Goal: Task Accomplishment & Management: Complete application form

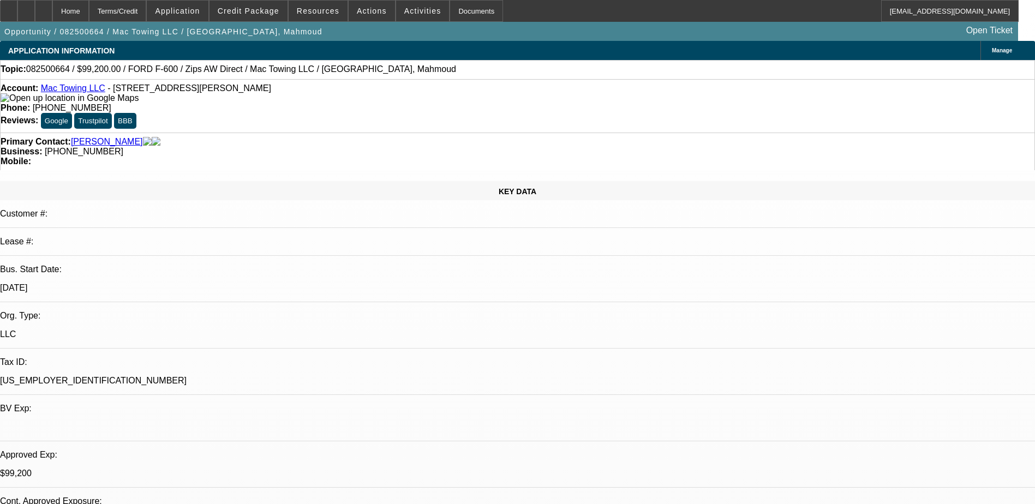
select select "0.2"
select select "2"
select select "0.1"
select select "4"
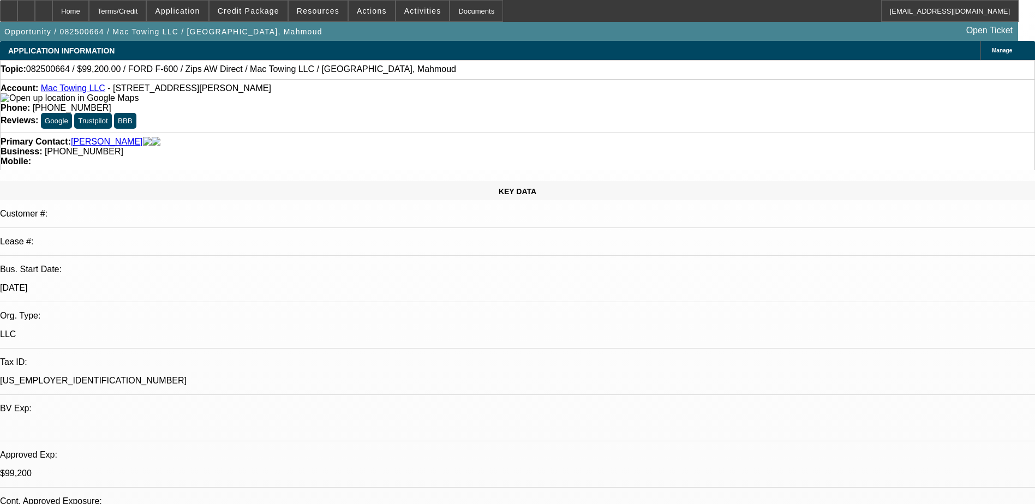
select select "0.2"
select select "2"
select select "0.1"
select select "4"
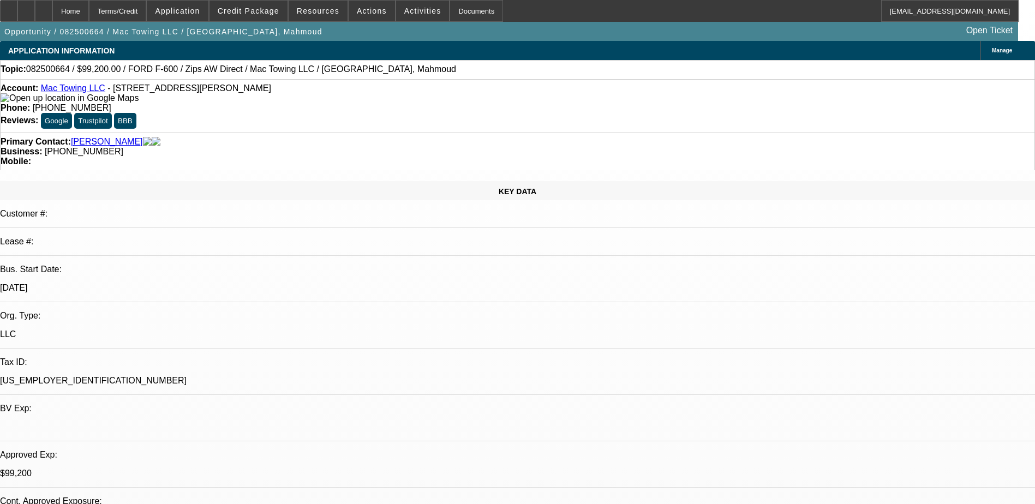
select select "0"
select select "2"
select select "0.1"
select select "4"
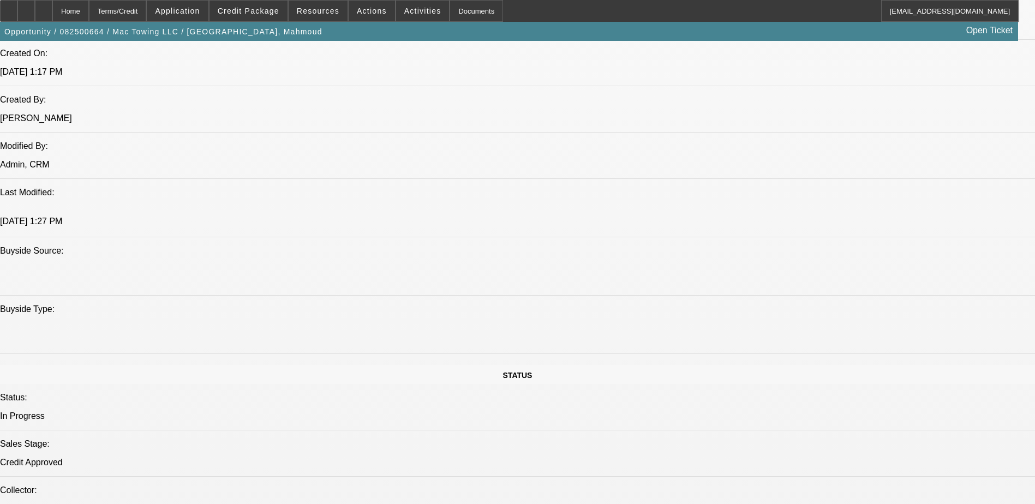
scroll to position [164, 0]
drag, startPoint x: 786, startPoint y: 338, endPoint x: 953, endPoint y: 346, distance: 167.1
drag, startPoint x: 953, startPoint y: 346, endPoint x: 904, endPoint y: 341, distance: 49.3
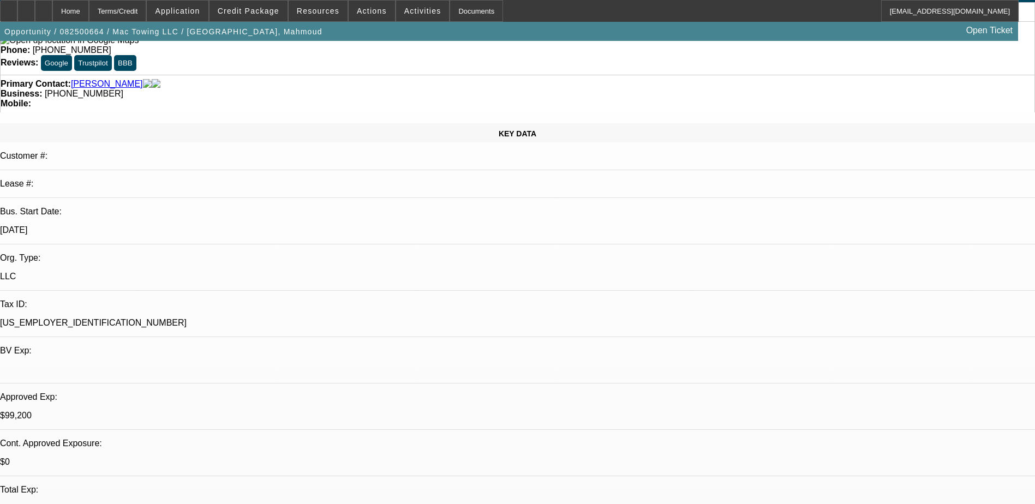
scroll to position [0, 0]
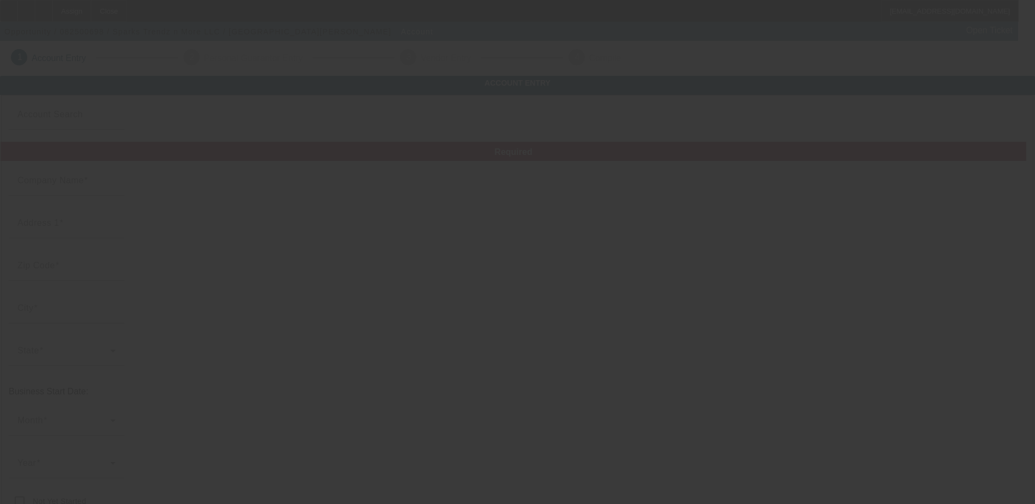
type input "Sparks Trendz n More LLC"
type input "(270) 906-8099"
type input "jsparks@sparkstrendznmore1.com"
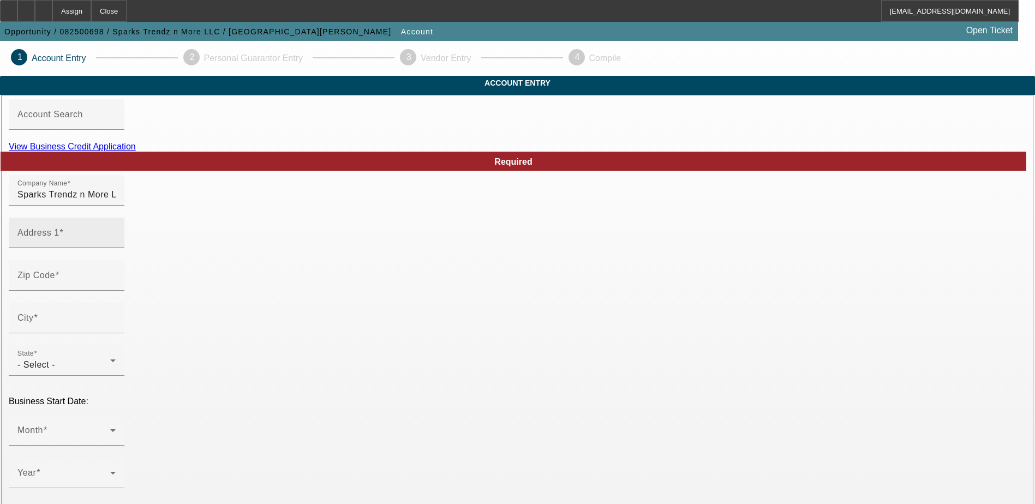
scroll to position [55, 0]
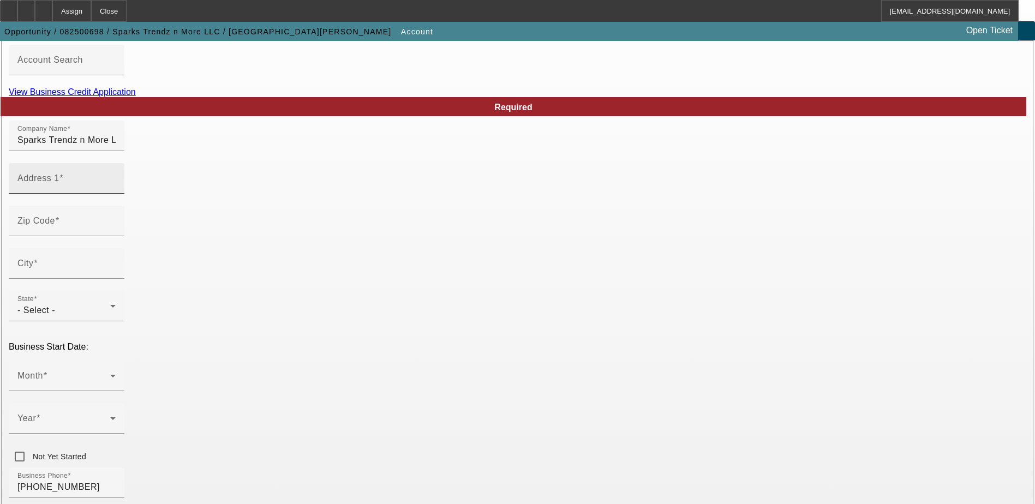
click at [116, 189] on input "Address 1" at bounding box center [66, 182] width 98 height 13
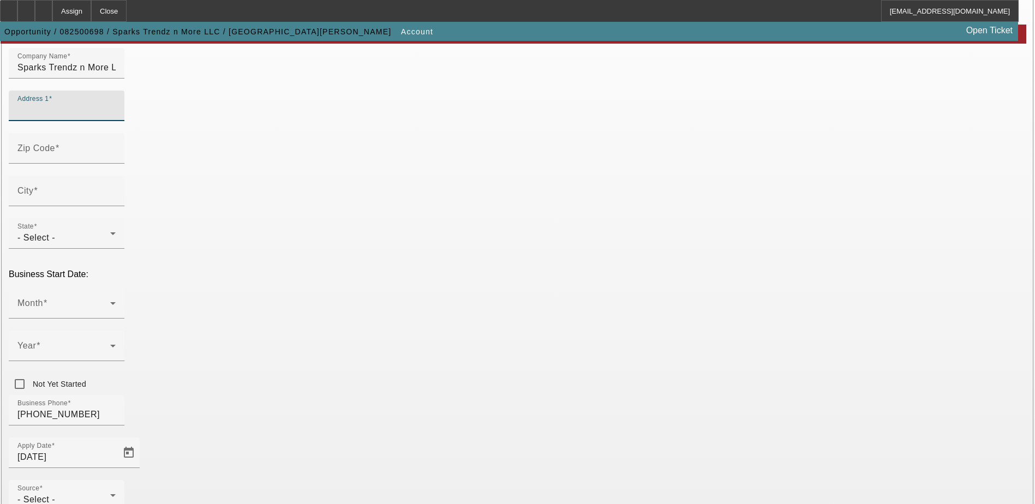
scroll to position [31, 0]
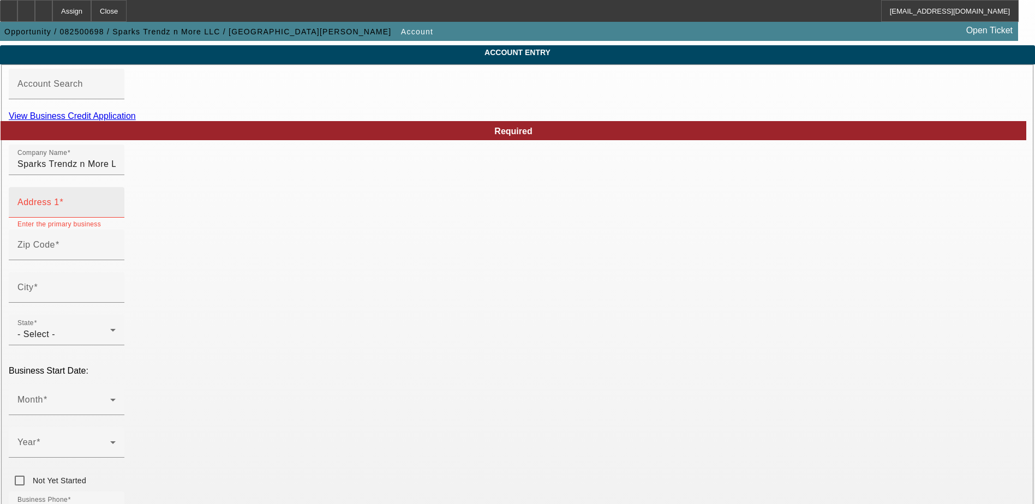
click at [116, 213] on input "Address 1" at bounding box center [66, 206] width 98 height 13
drag, startPoint x: 296, startPoint y: 216, endPoint x: 255, endPoint y: 227, distance: 42.0
click at [116, 213] on input "Address 1" at bounding box center [66, 206] width 98 height 13
paste input "176 Church Grove Rd Benton"
type input "176 Church Grove Rd Benton"
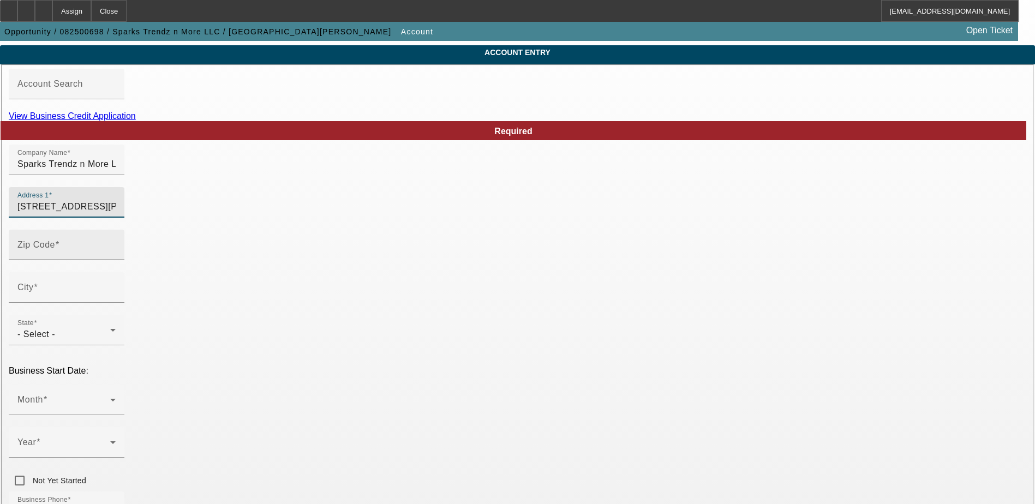
click at [116, 255] on div "Zip Code" at bounding box center [66, 245] width 98 height 31
click at [116, 256] on input "Zip Code" at bounding box center [66, 249] width 98 height 13
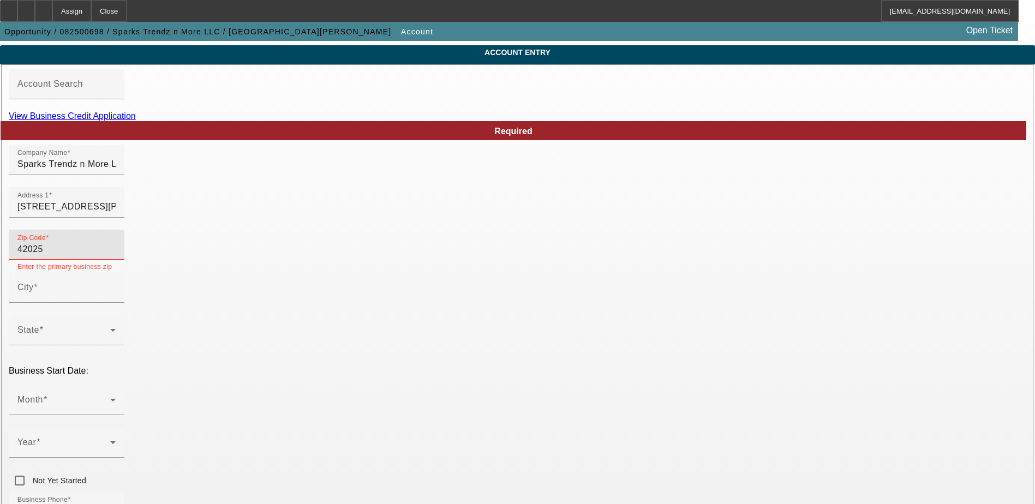
type input "42025"
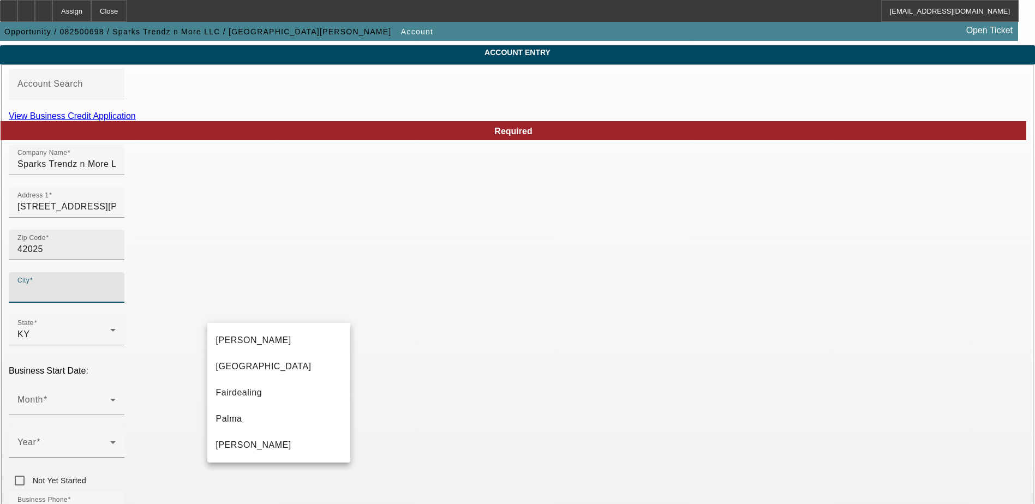
type input "Marshall"
click at [317, 345] on mat-option "Benton" at bounding box center [278, 340] width 143 height 26
type input "Benton"
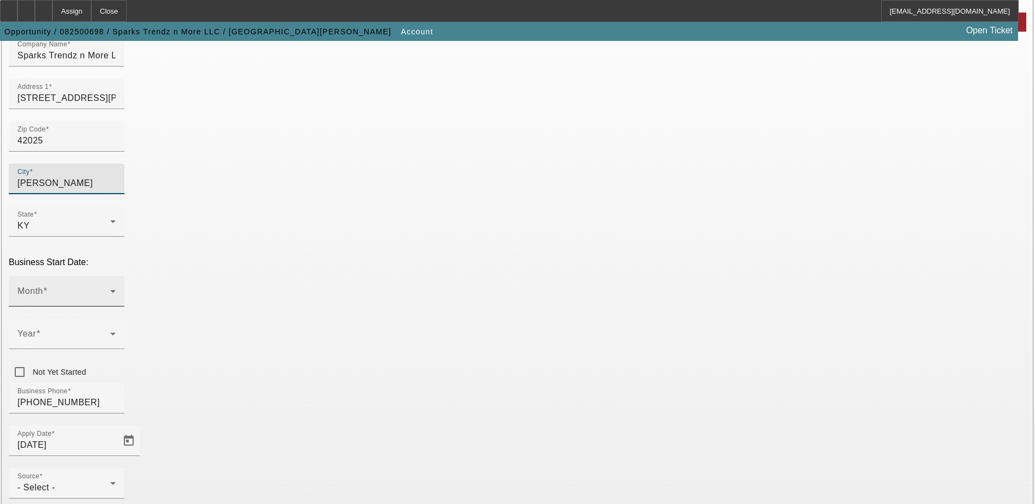
scroll to position [140, 0]
click at [110, 289] on span at bounding box center [63, 295] width 93 height 13
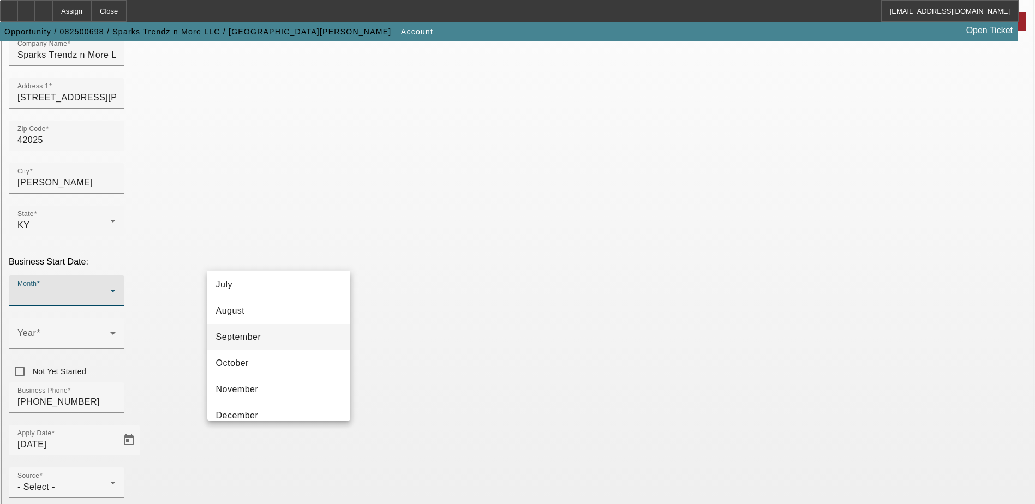
scroll to position [199, 0]
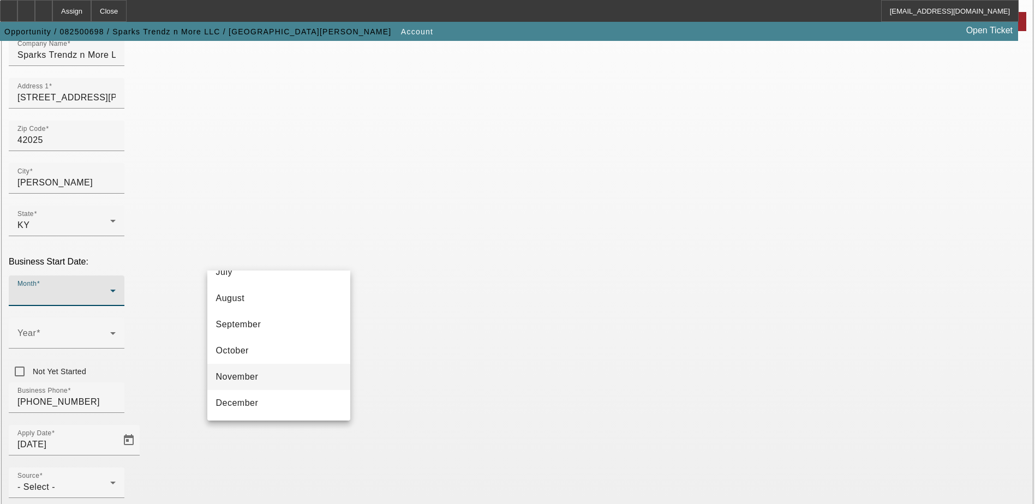
click at [283, 366] on mat-option "November" at bounding box center [278, 377] width 143 height 26
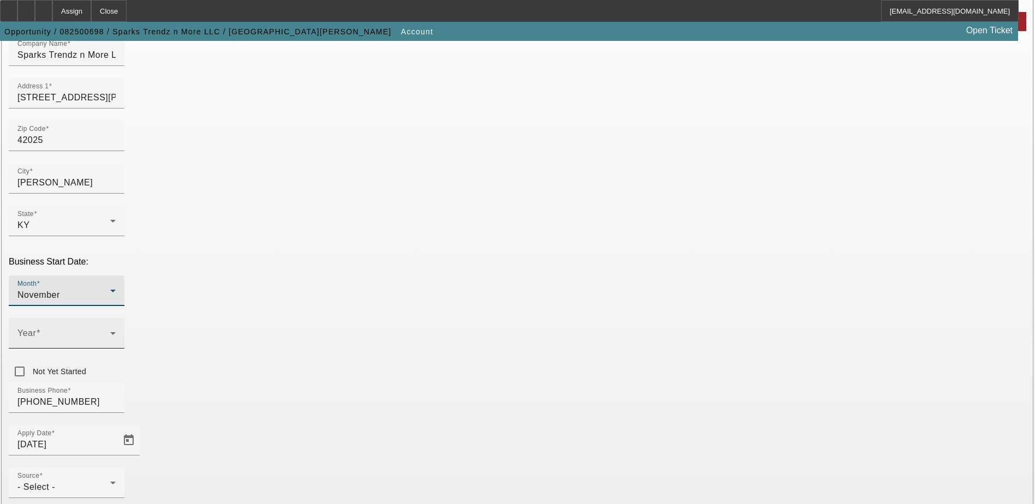
click at [40, 328] on label "Year" at bounding box center [28, 333] width 23 height 10
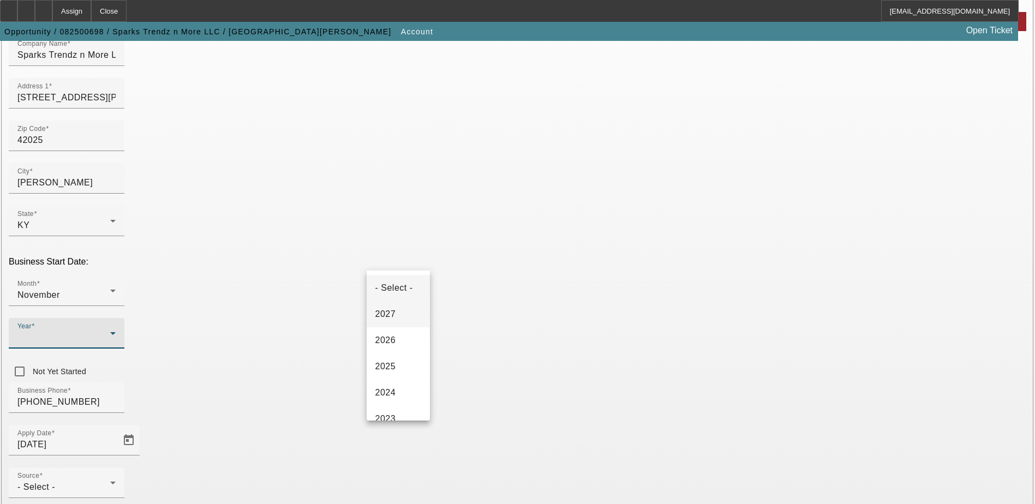
scroll to position [55, 0]
click at [410, 312] on mat-option "2025" at bounding box center [397, 312] width 63 height 26
click at [415, 382] on div "Business Phone (270) 906-8099" at bounding box center [517, 403] width 1017 height 43
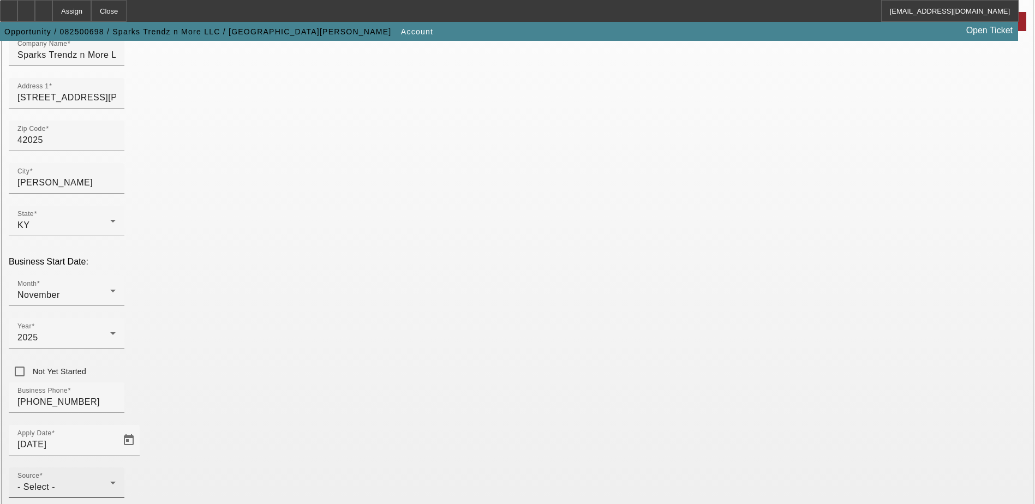
click at [116, 467] on div "Source - Select -" at bounding box center [66, 482] width 98 height 31
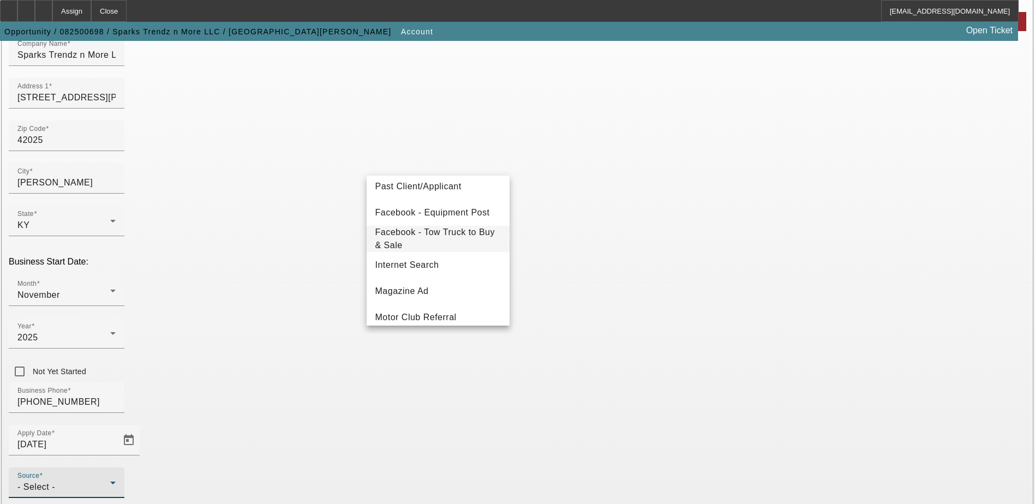
scroll to position [218, 0]
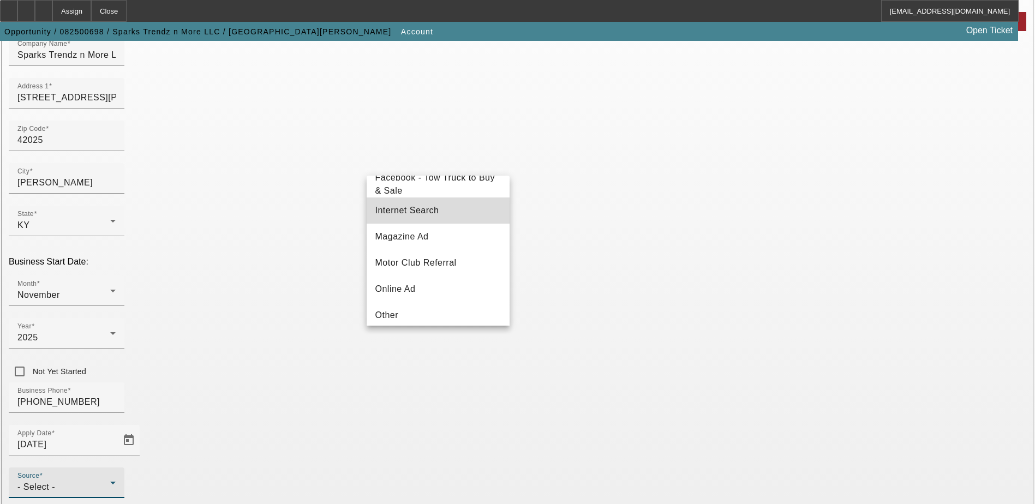
click at [461, 221] on mat-option "Internet Search" at bounding box center [437, 210] width 143 height 26
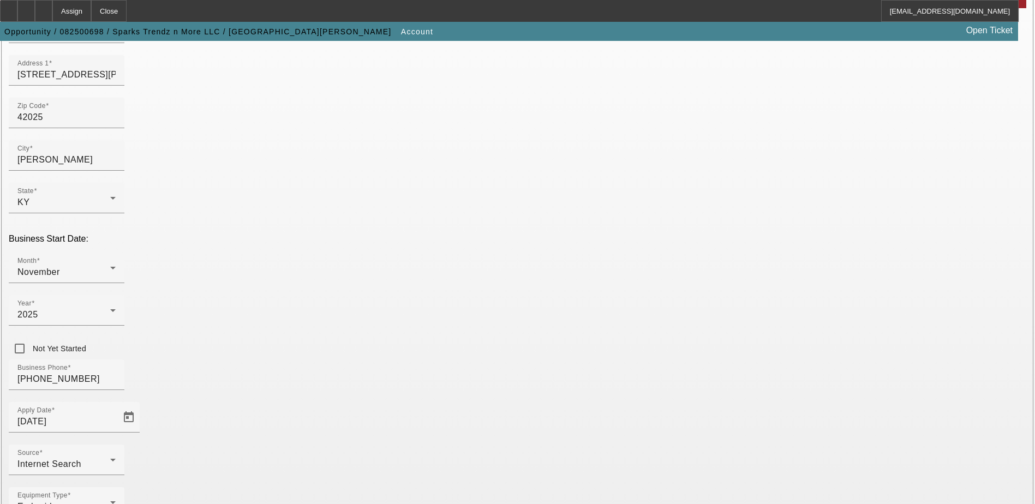
scroll to position [194, 0]
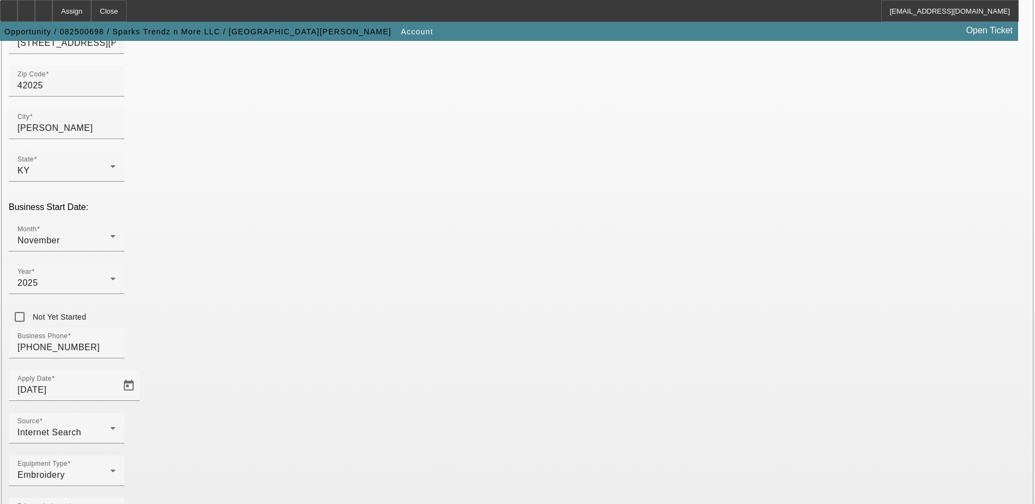
paste input "[US_EMPLOYER_IDENTIFICATION_NUMBER]"
type input "[US_EMPLOYER_IDENTIFICATION_NUMBER]"
drag, startPoint x: 721, startPoint y: 402, endPoint x: 715, endPoint y: 393, distance: 10.6
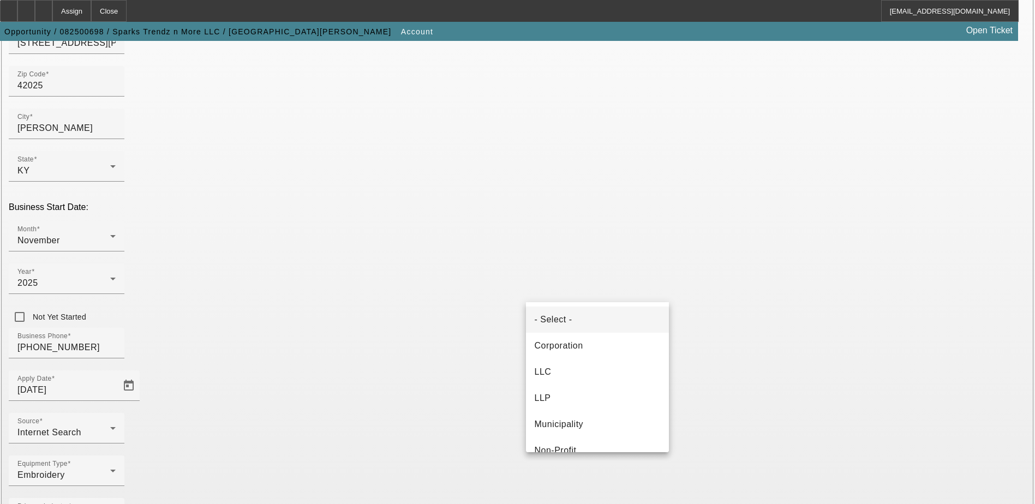
click at [624, 299] on div at bounding box center [517, 252] width 1035 height 504
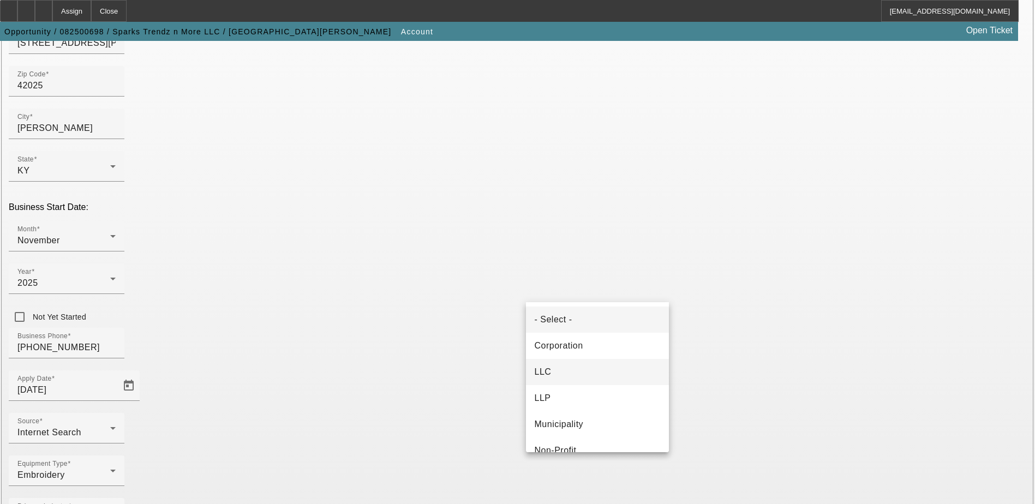
click at [614, 374] on mat-option "LLC" at bounding box center [597, 372] width 143 height 26
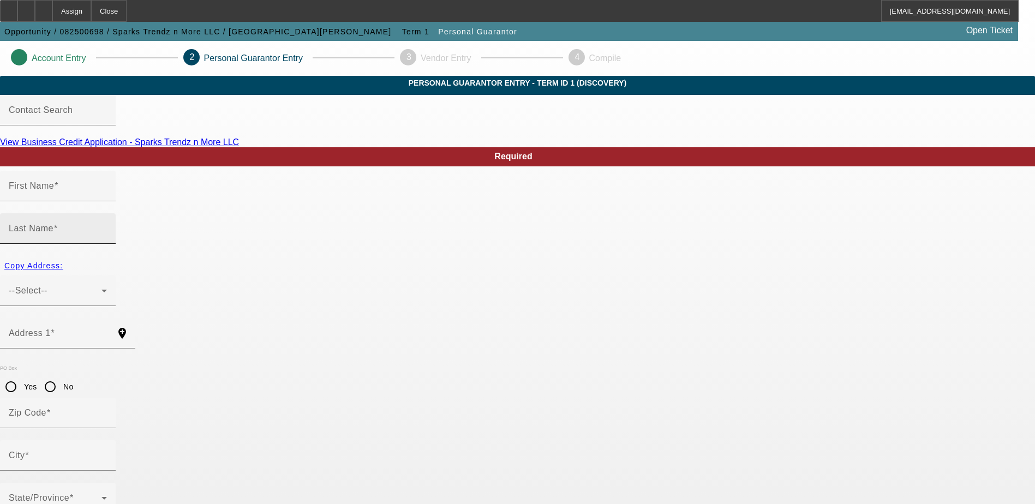
type input "Jeanine"
type input "Sparks"
radio input "true"
type input "334-76-9355"
type input "jsparks@sparkstrendznmore1.com"
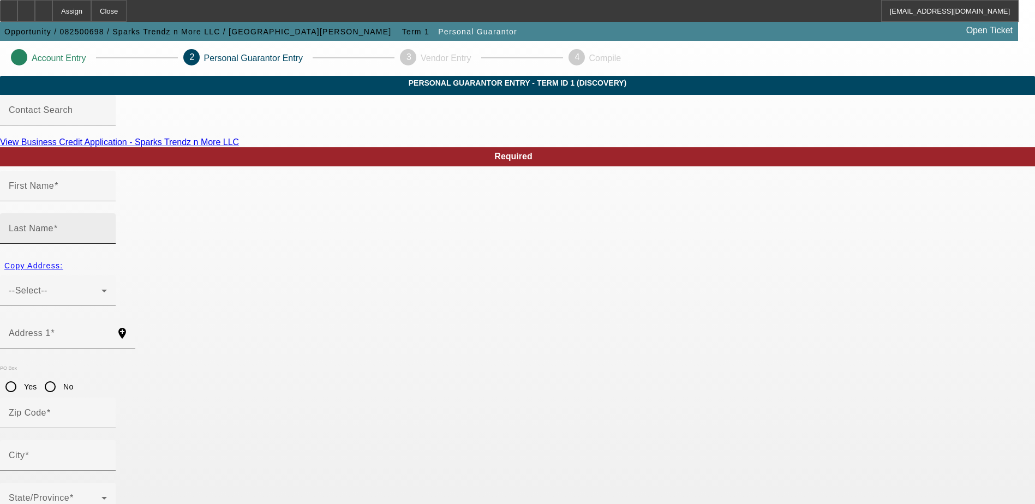
type input "(270) 906-8099"
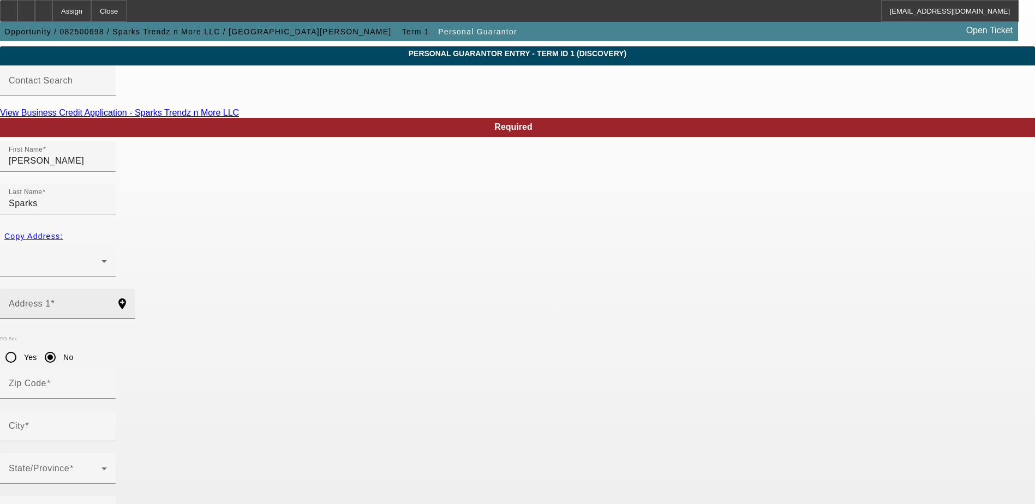
click at [107, 302] on input "Address 1" at bounding box center [58, 308] width 98 height 13
click at [63, 232] on span "Copy Address:" at bounding box center [33, 236] width 58 height 9
radio input "false"
click at [101, 255] on div at bounding box center [55, 261] width 93 height 13
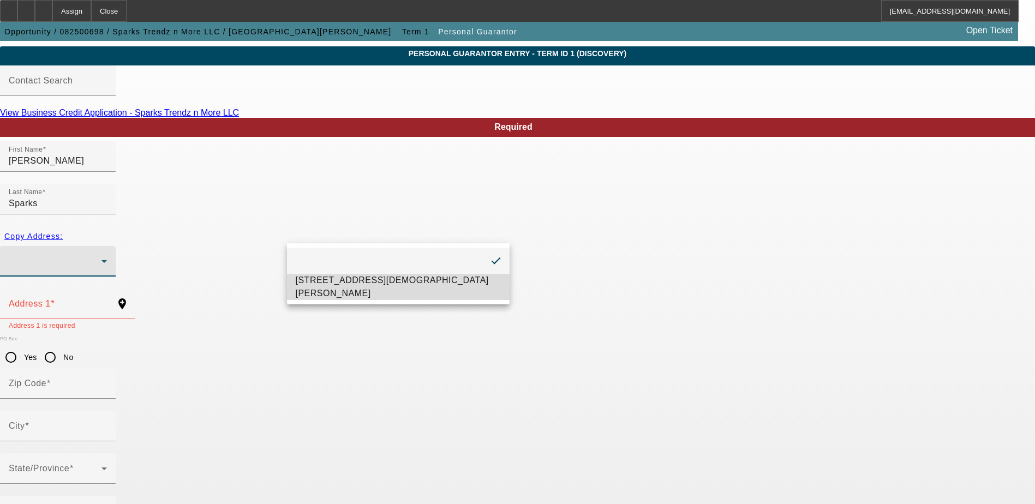
click at [380, 292] on span "176 Church Grove Rd Benton Benton, KY 42025" at bounding box center [398, 287] width 205 height 26
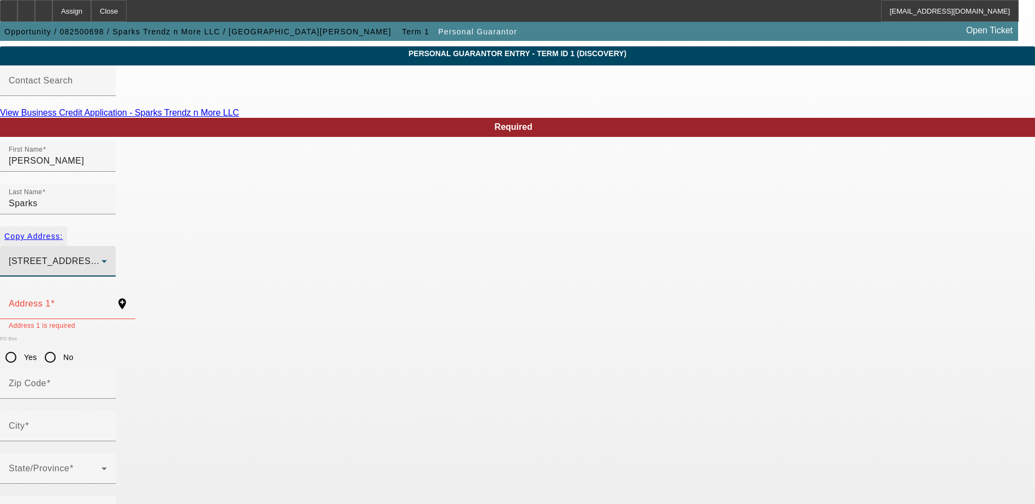
click at [63, 232] on span "Copy Address:" at bounding box center [33, 236] width 58 height 9
type input "176 Church Grove Rd Benton"
type input "42025"
type input "Benton"
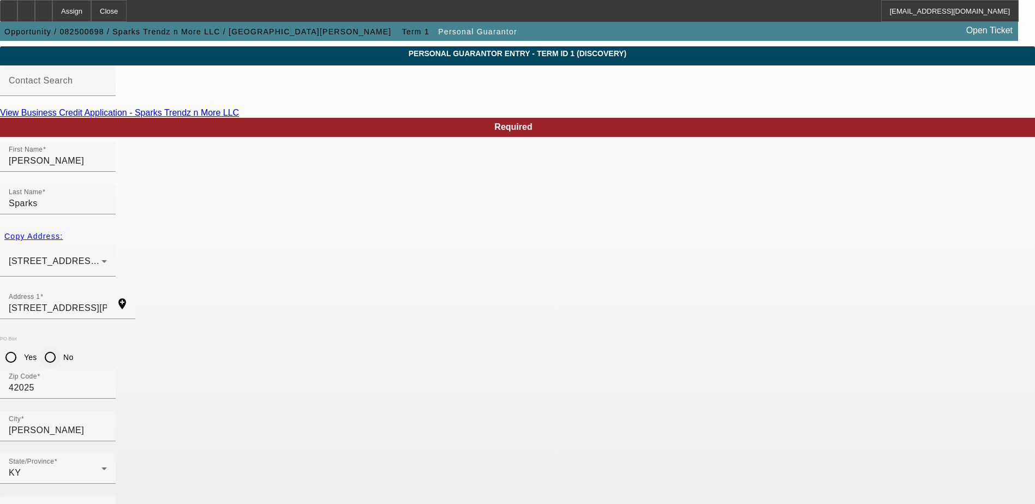
drag, startPoint x: 256, startPoint y: 321, endPoint x: 273, endPoint y: 312, distance: 19.0
click at [61, 346] on input "No" at bounding box center [50, 357] width 22 height 22
radio input "true"
type input "100"
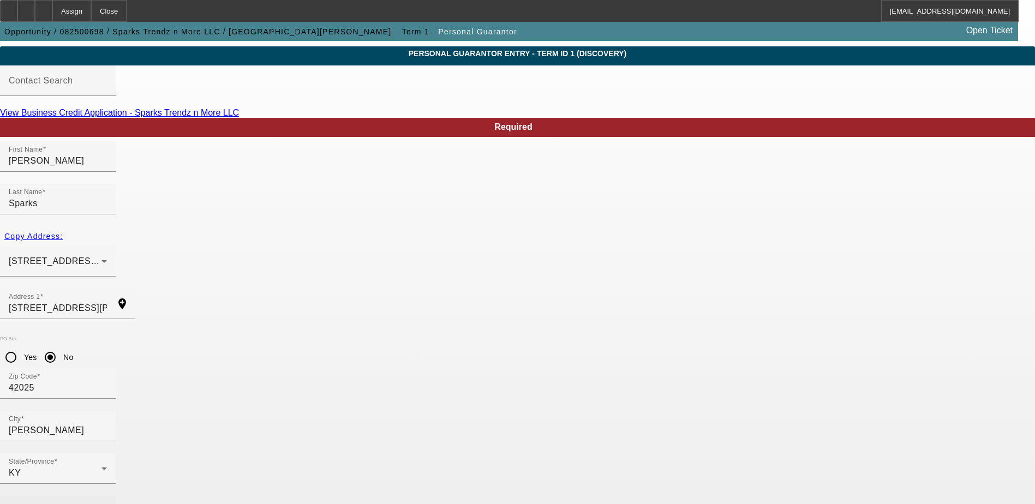
click at [76, 503] on mat-label "Business Phone" at bounding box center [42, 510] width 67 height 9
paste input "(270) 906-8099"
type input "(270) 906-8099"
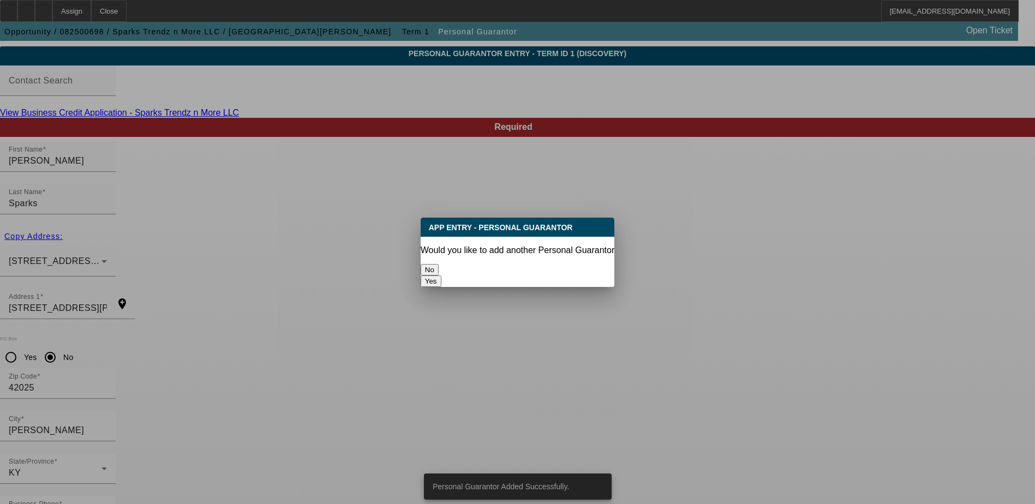
scroll to position [0, 0]
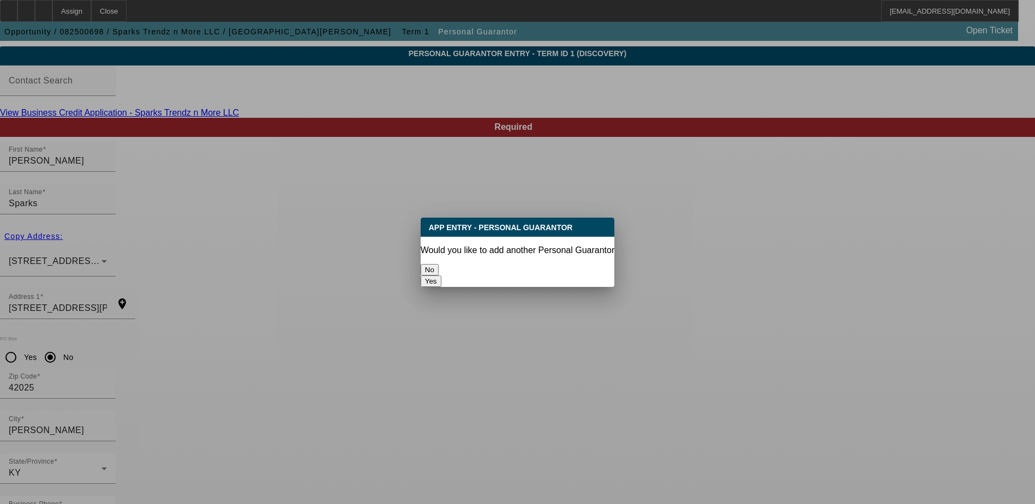
click at [438, 264] on button "No" at bounding box center [429, 269] width 18 height 11
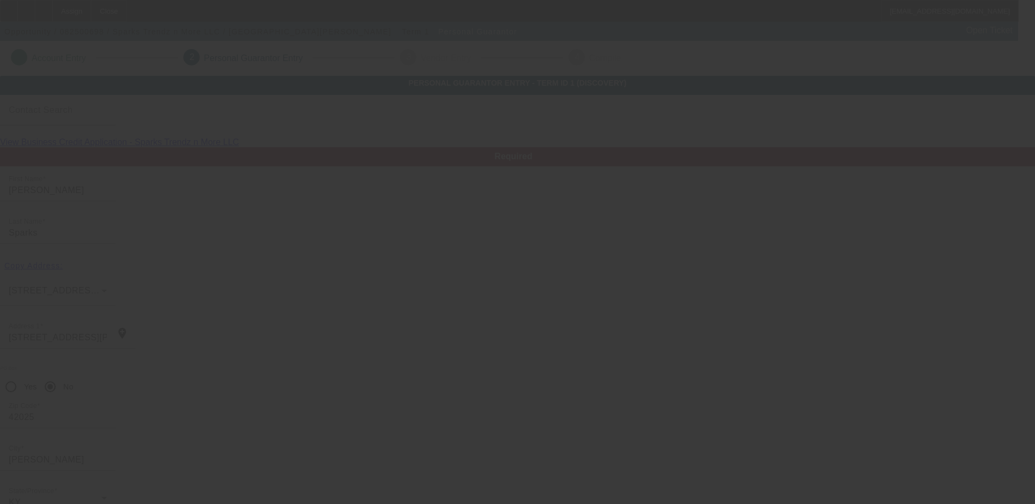
scroll to position [29, 0]
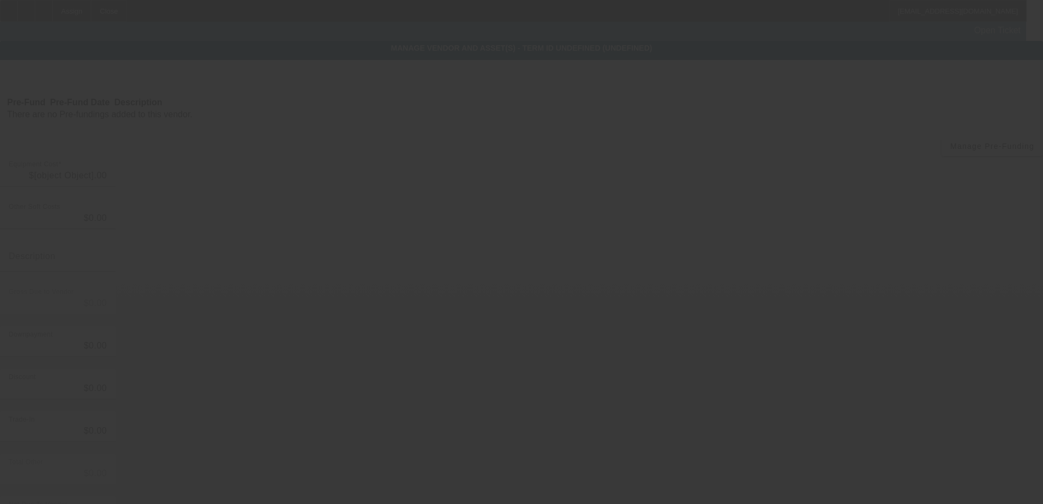
type input "$6,150.00"
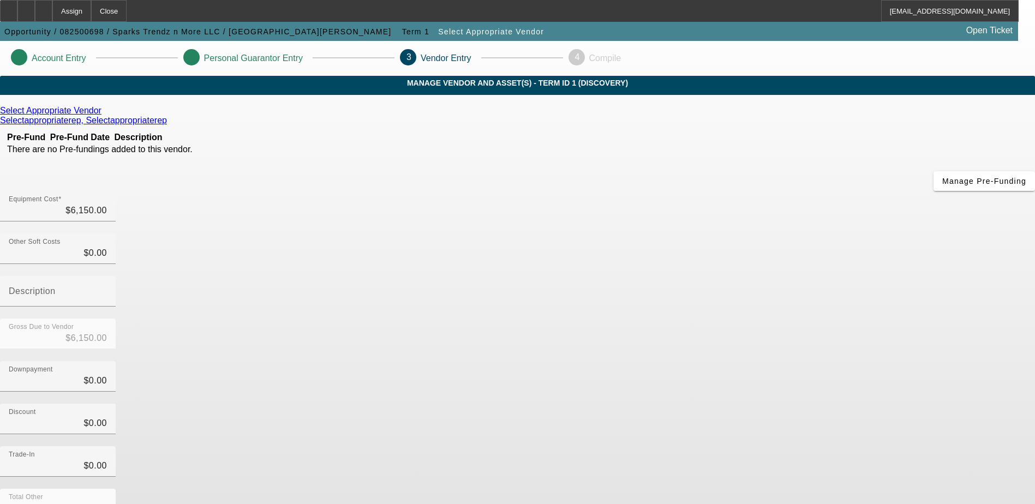
click at [299, 116] on div "Select Appropriate Vendor" at bounding box center [517, 111] width 1035 height 10
click at [104, 115] on icon at bounding box center [104, 110] width 0 height 9
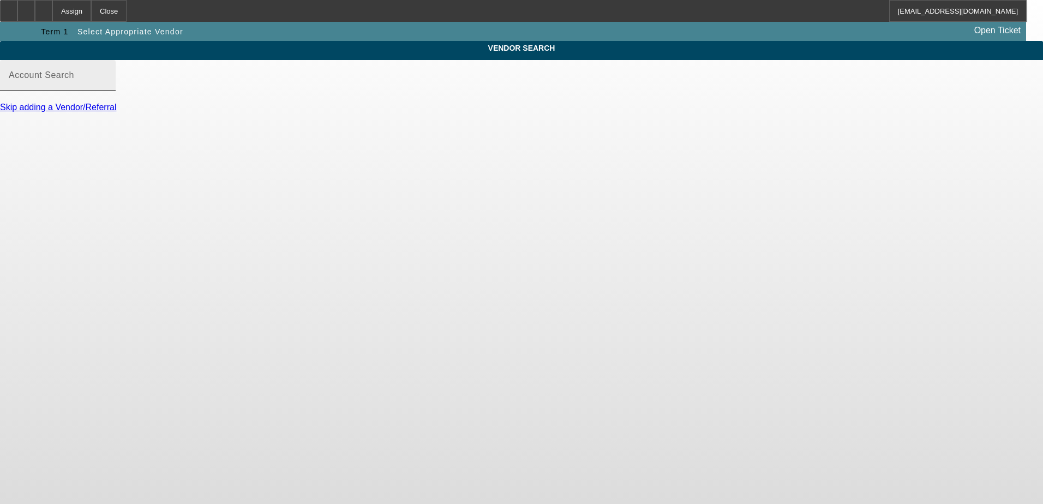
click at [107, 86] on input "Account Search" at bounding box center [58, 79] width 98 height 13
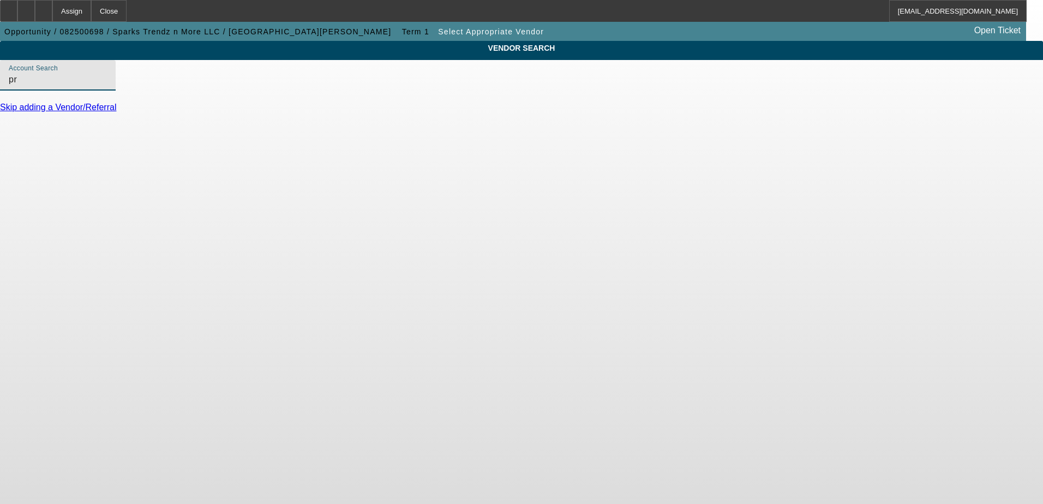
type input "p"
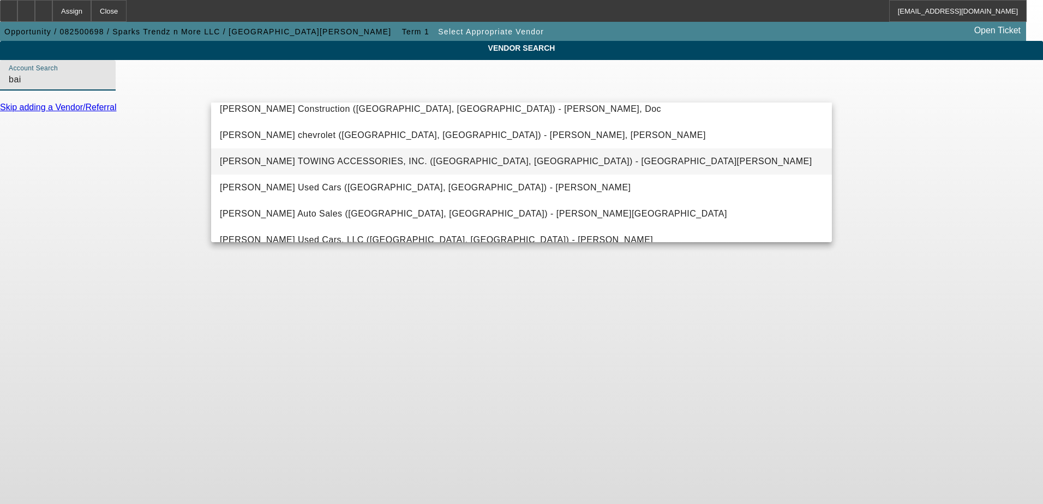
scroll to position [209, 0]
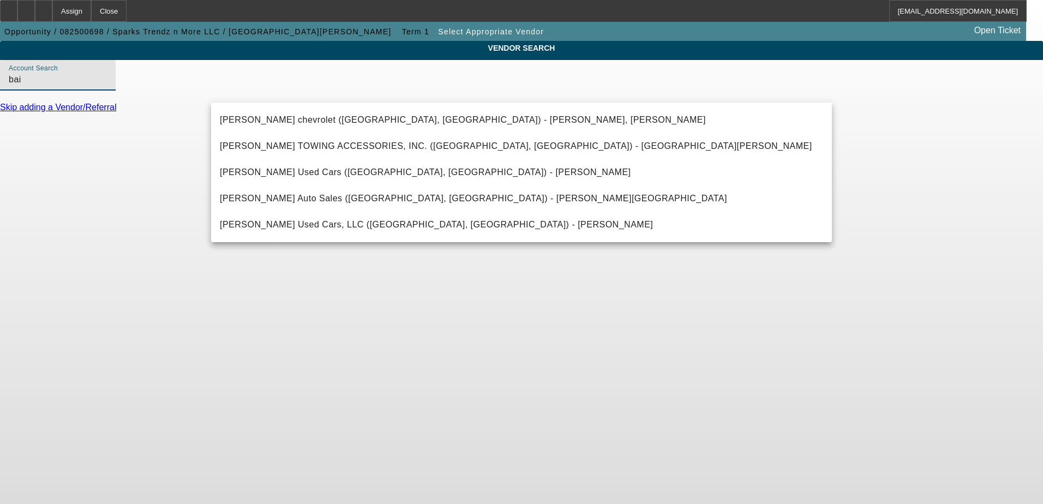
drag, startPoint x: 298, startPoint y: 93, endPoint x: 102, endPoint y: 93, distance: 196.3
click at [102, 93] on div "VENDOR SEARCH Account Search bai Skip adding a Vendor/Referral" at bounding box center [521, 81] width 1043 height 81
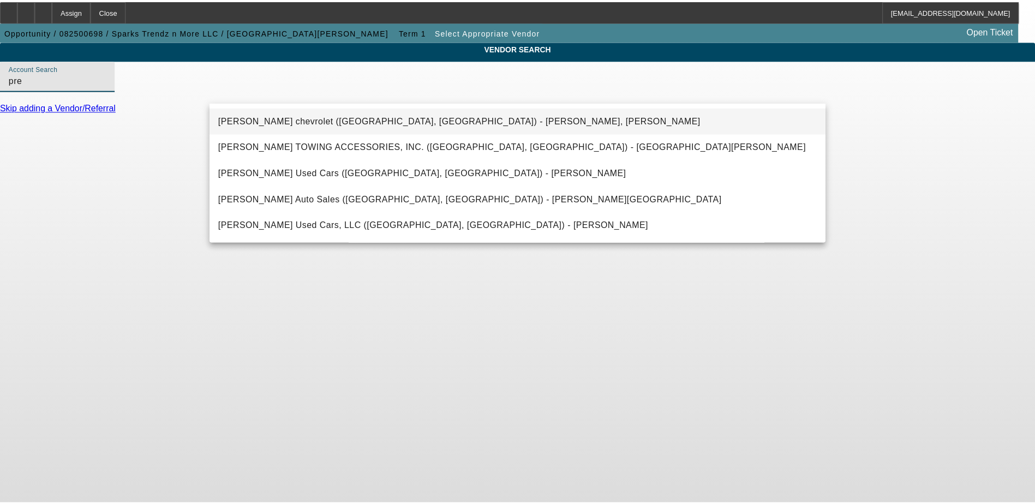
scroll to position [0, 0]
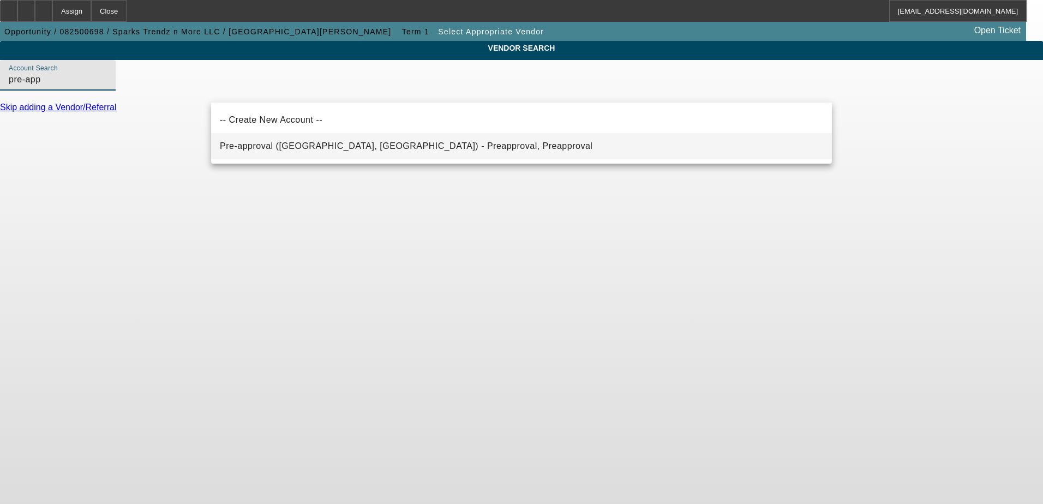
click at [306, 148] on span "Pre-approval (Northbrook, IL) - Preapproval, Preapproval" at bounding box center [406, 145] width 372 height 9
type input "Pre-approval (Northbrook, IL) - Preapproval, Preapproval"
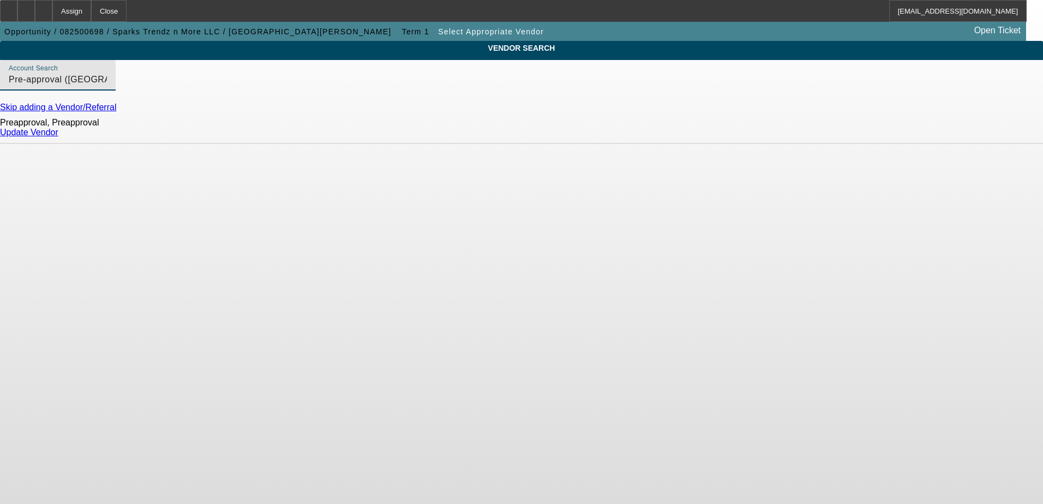
click at [58, 137] on link "Update Vendor" at bounding box center [29, 132] width 58 height 9
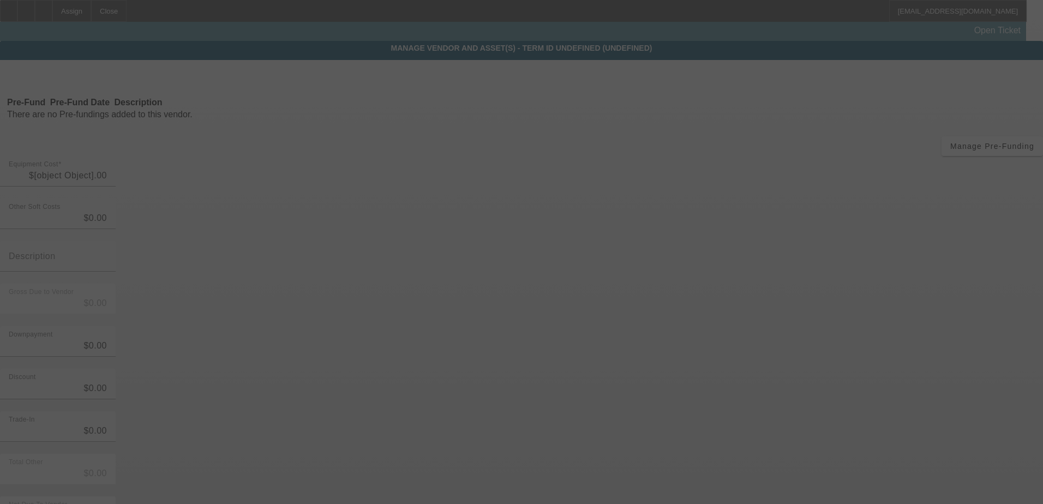
type input "$6,150.00"
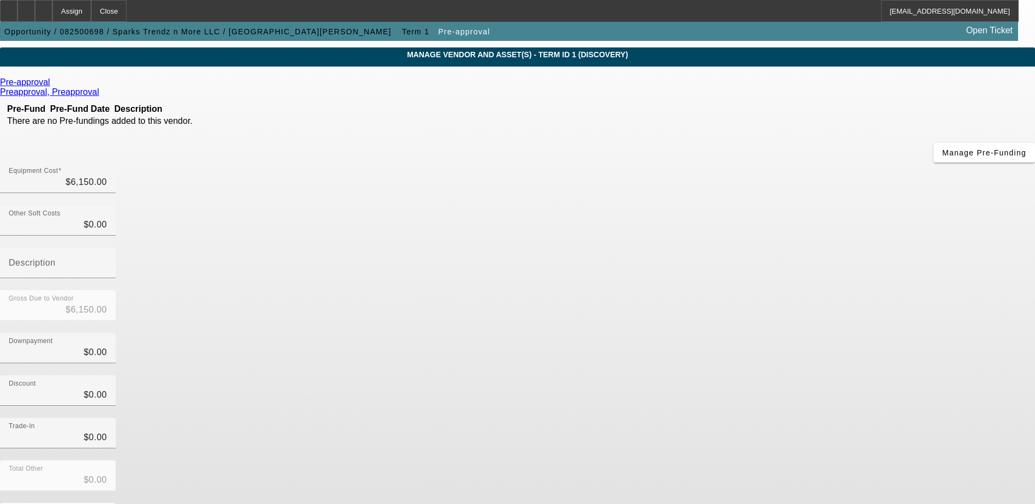
scroll to position [53, 0]
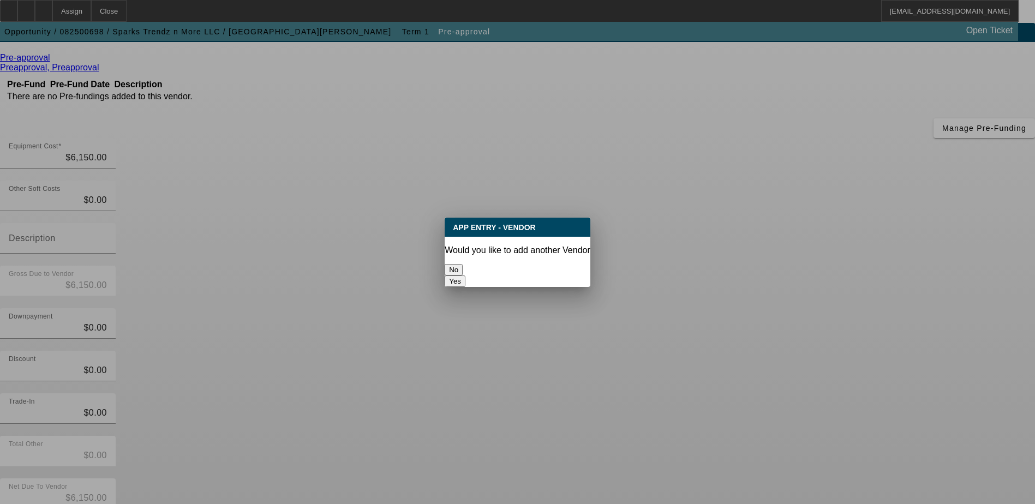
click at [462, 270] on button "No" at bounding box center [453, 269] width 18 height 11
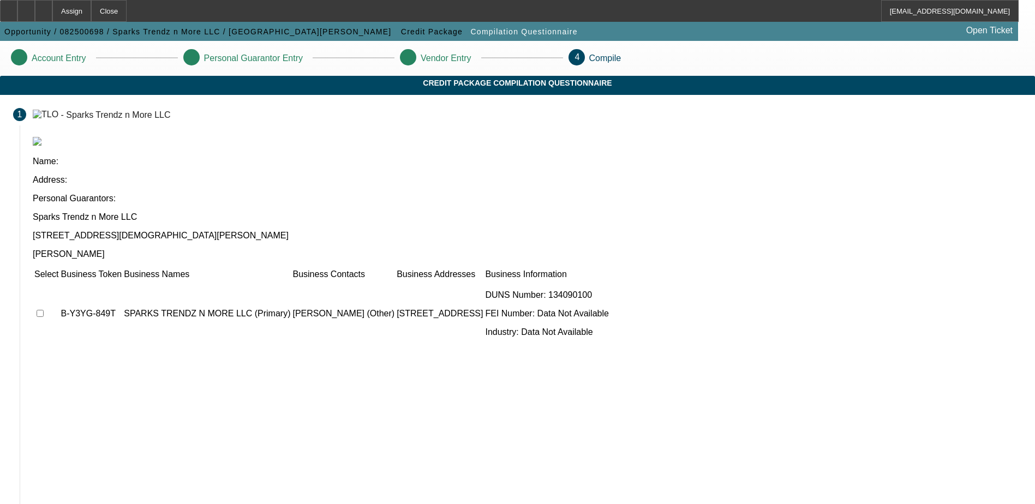
click at [44, 310] on input "checkbox" at bounding box center [40, 313] width 7 height 7
checkbox input "true"
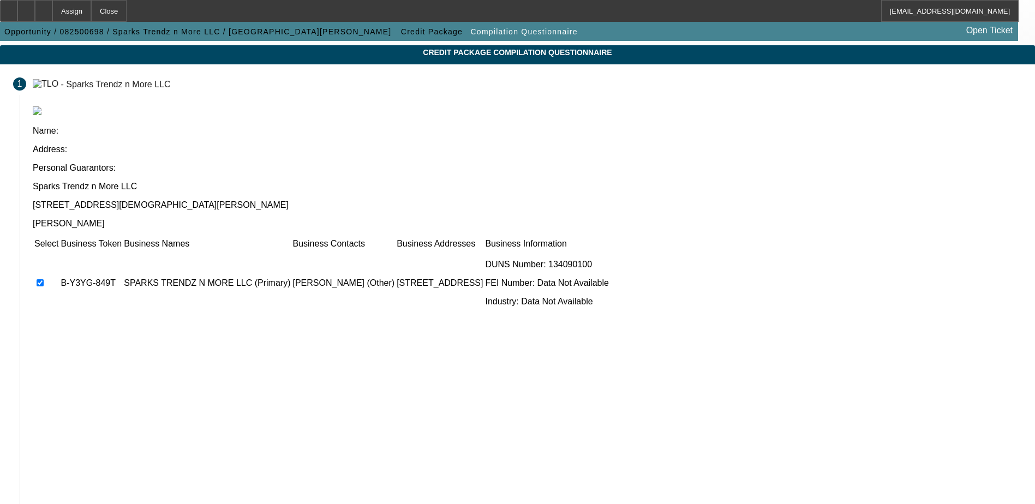
scroll to position [60, 0]
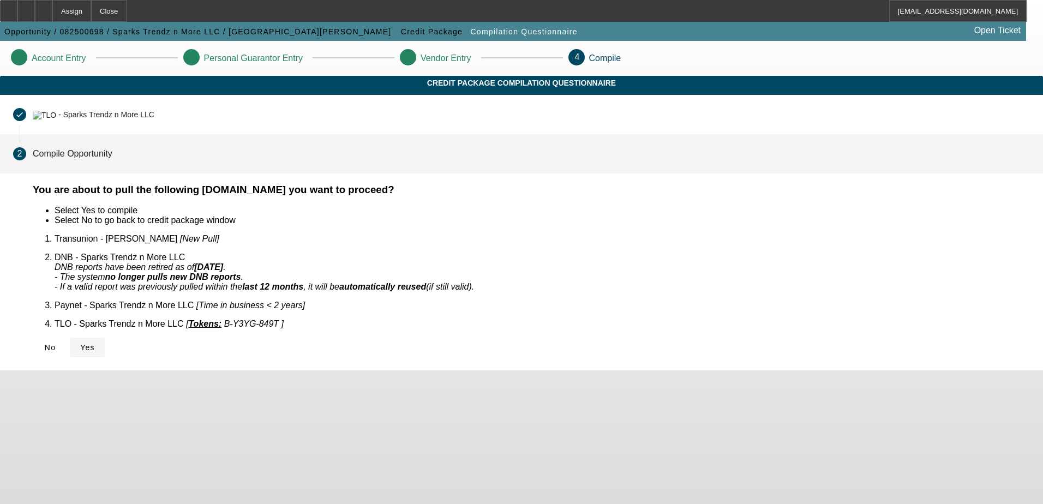
click at [80, 343] on icon at bounding box center [80, 347] width 0 height 9
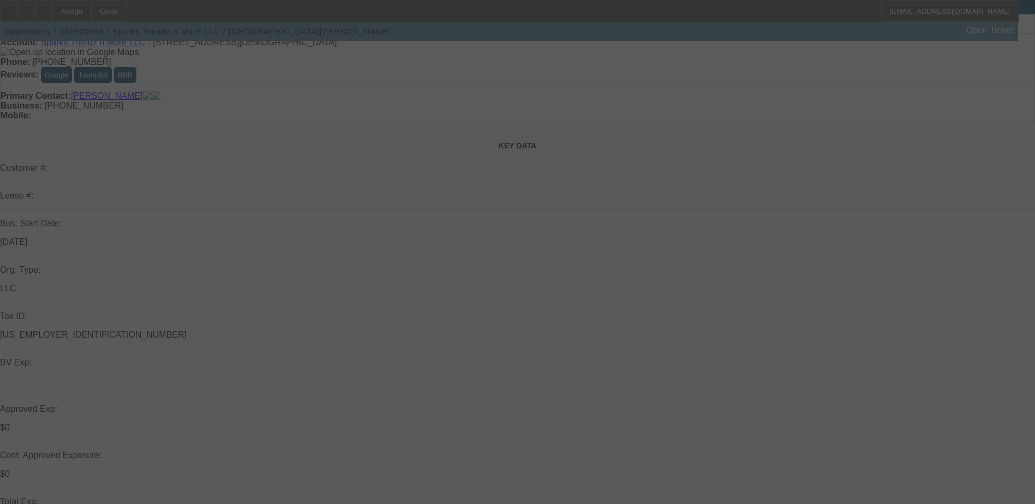
scroll to position [109, 0]
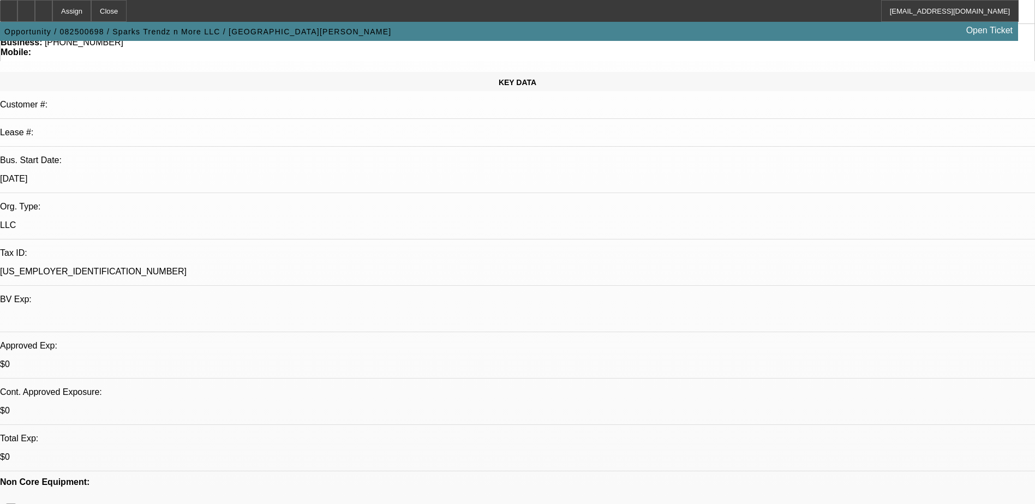
select select "0"
select select "2"
select select "0.1"
select select "1"
select select "2"
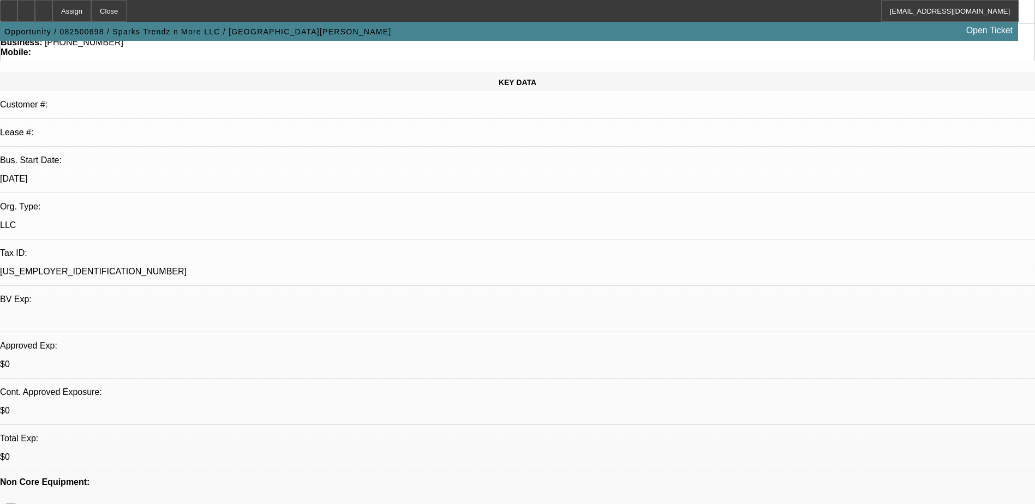
select select "4"
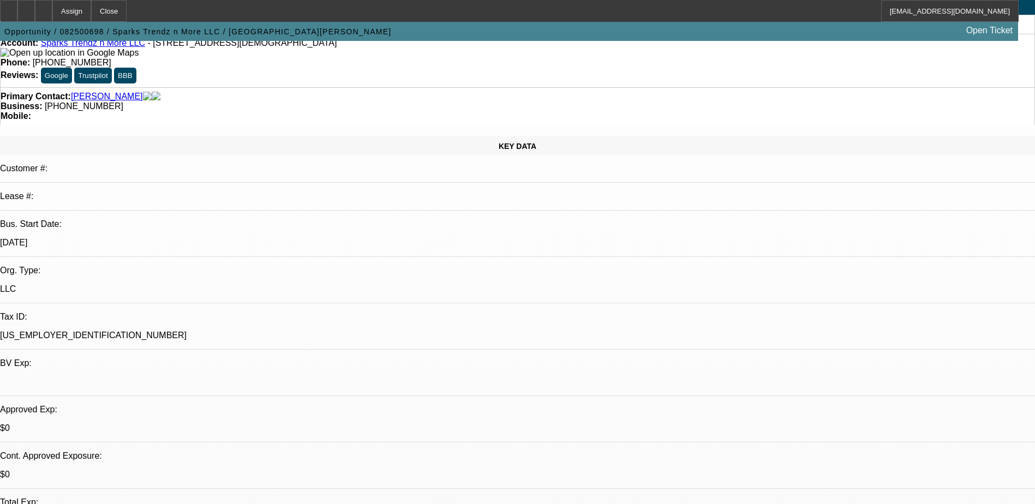
scroll to position [0, 0]
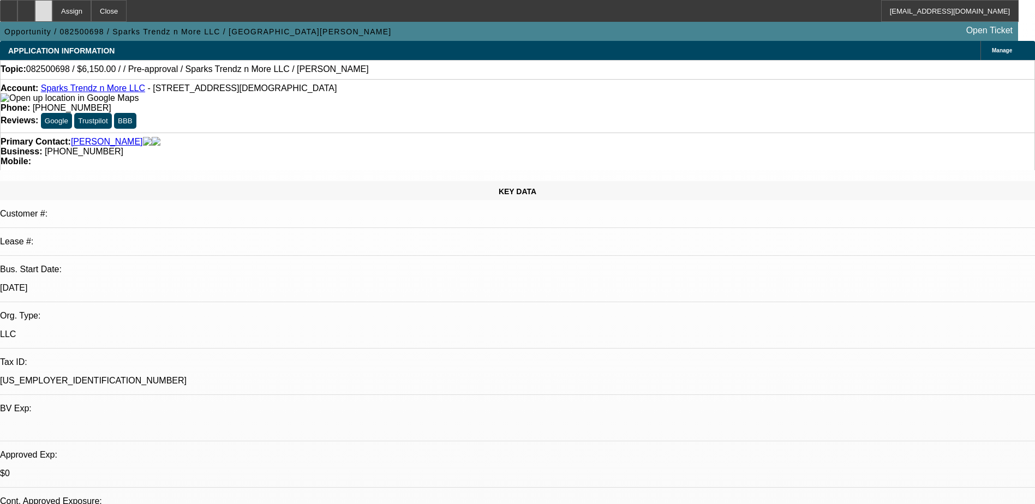
click at [44, 7] on icon at bounding box center [44, 7] width 0 height 0
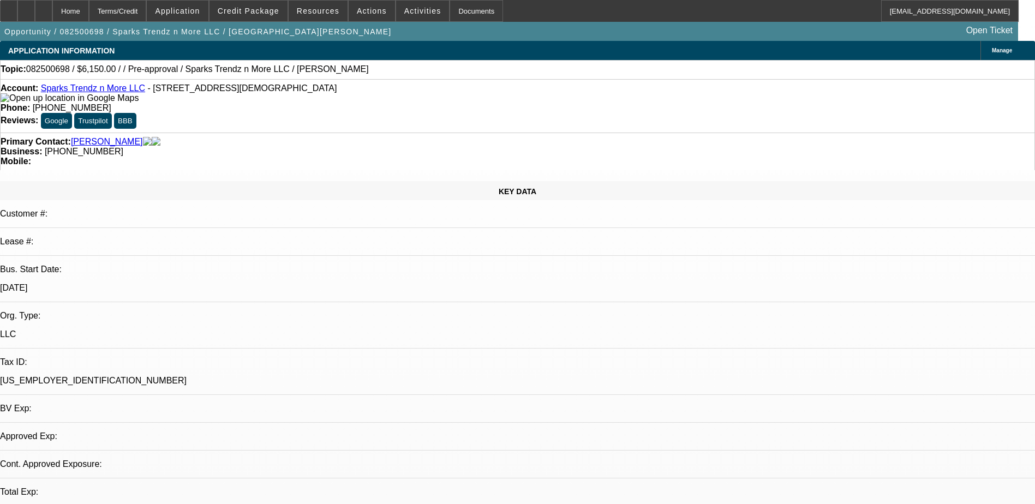
select select "0"
select select "2"
select select "0.1"
select select "1"
select select "2"
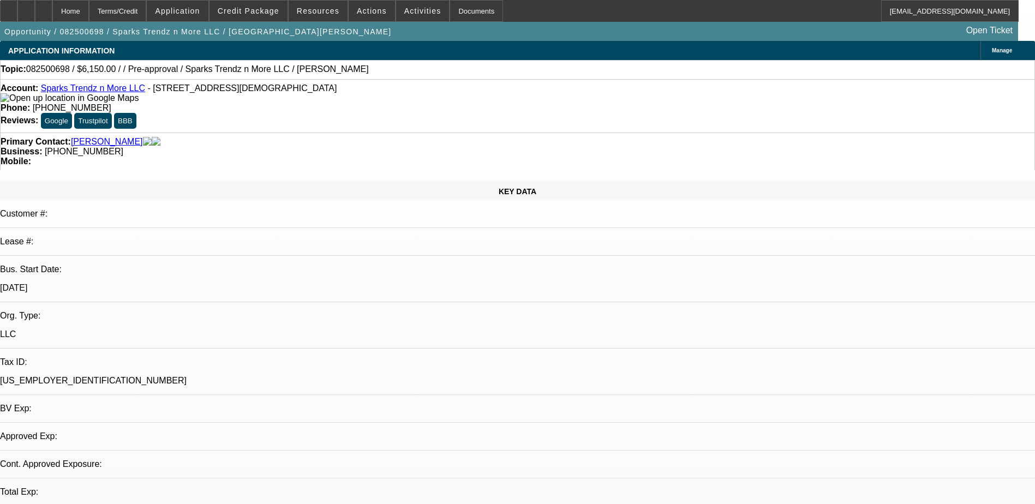
select select "4"
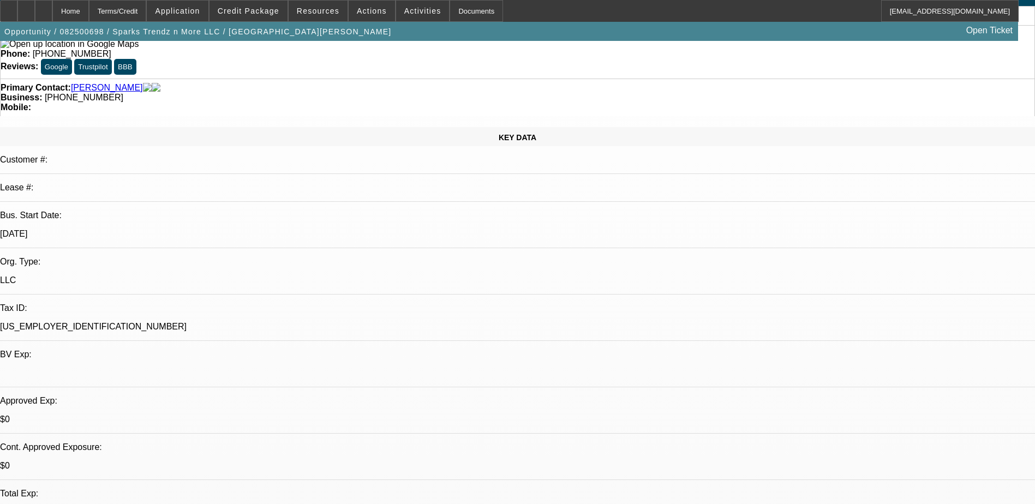
scroll to position [55, 0]
click at [52, 13] on div at bounding box center [43, 11] width 17 height 22
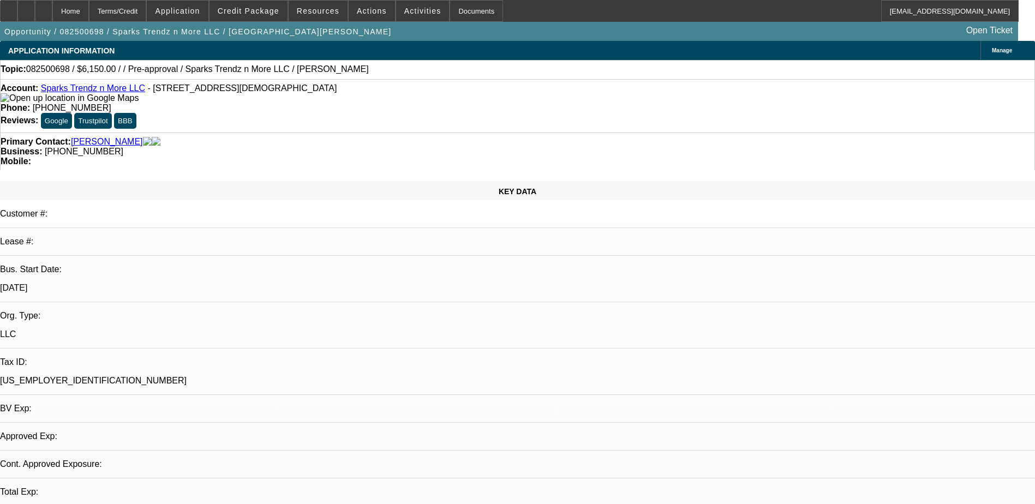
select select "0"
select select "2"
select select "0.1"
select select "4"
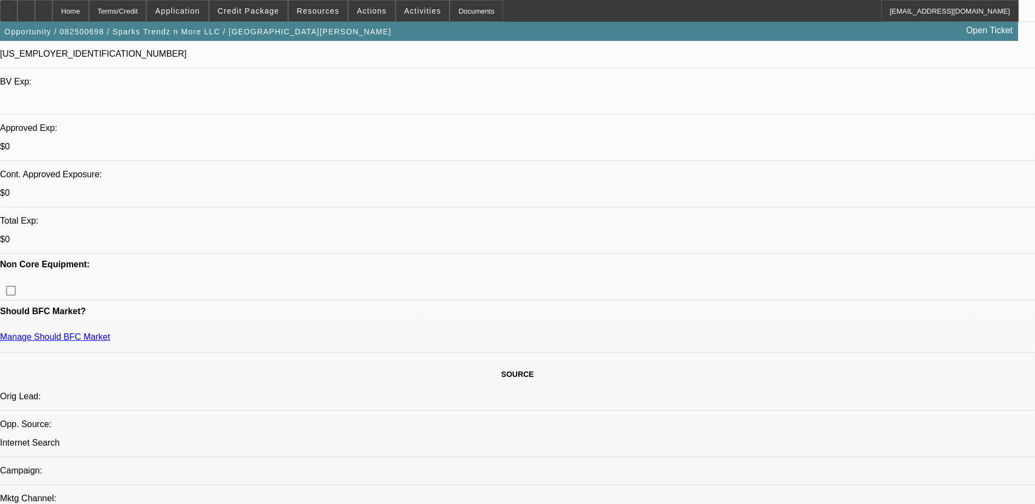
scroll to position [327, 0]
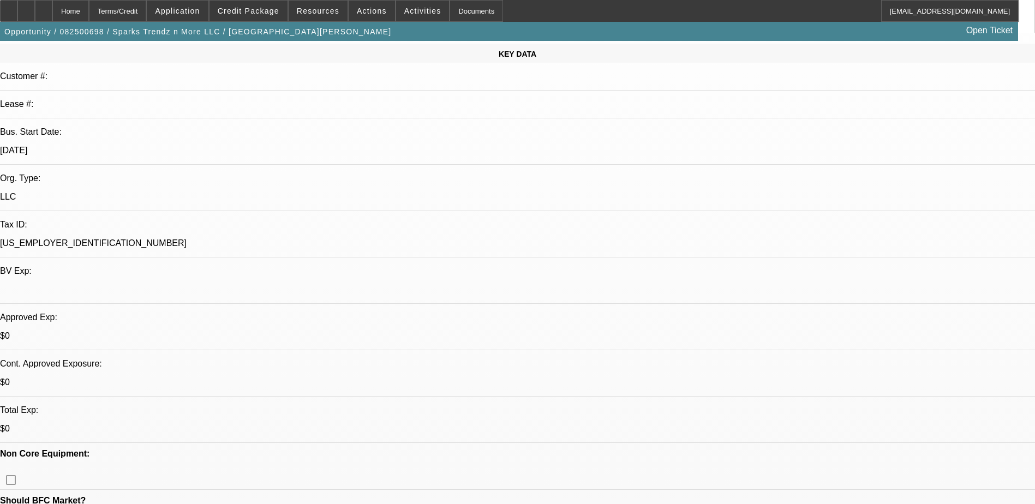
scroll to position [55, 0]
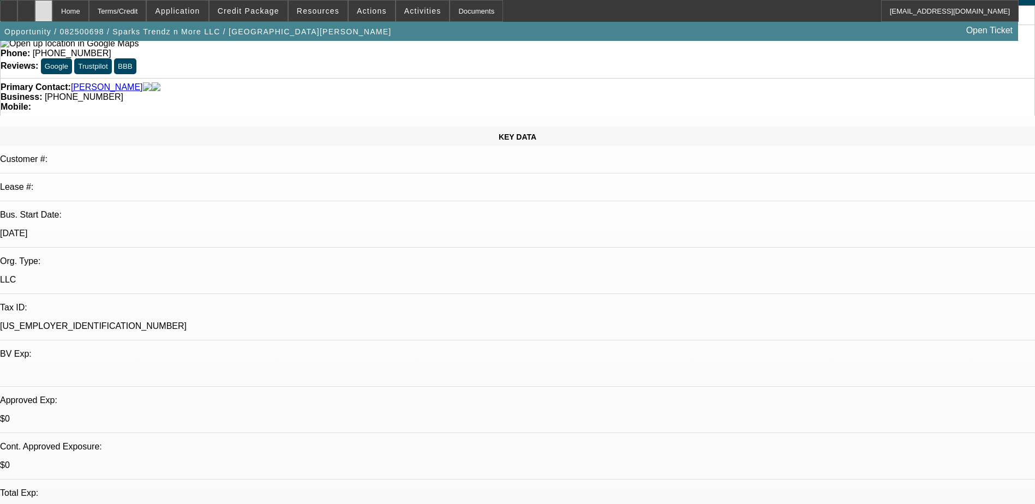
click at [44, 7] on icon at bounding box center [44, 7] width 0 height 0
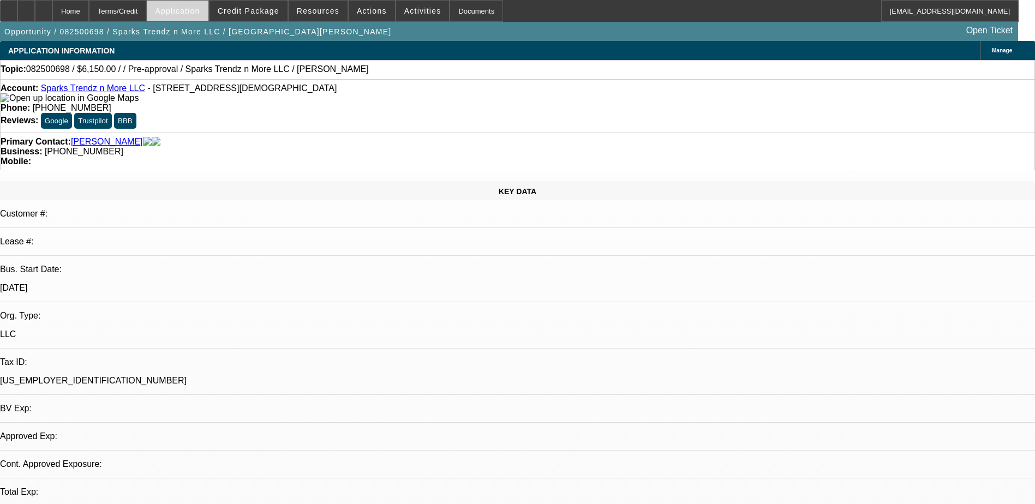
select select "0"
select select "2"
select select "0.1"
select select "4"
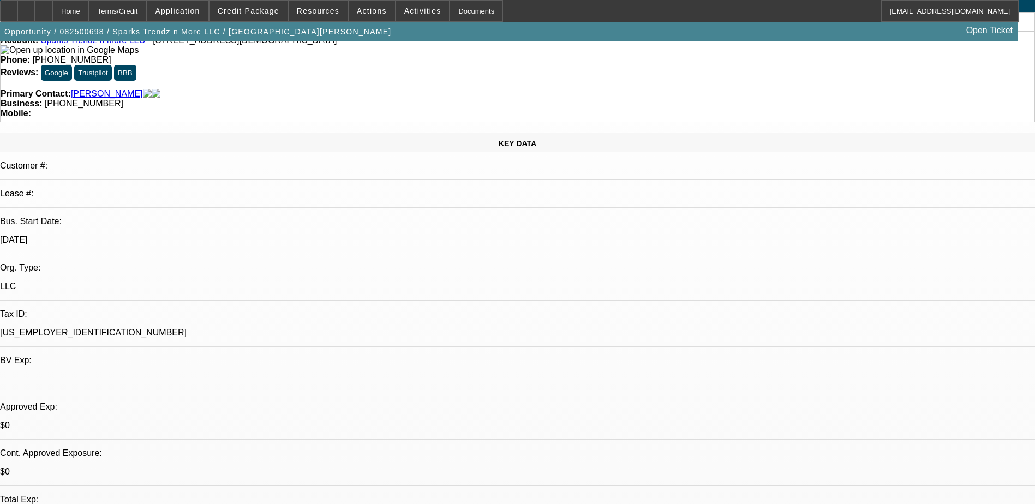
scroll to position [273, 0]
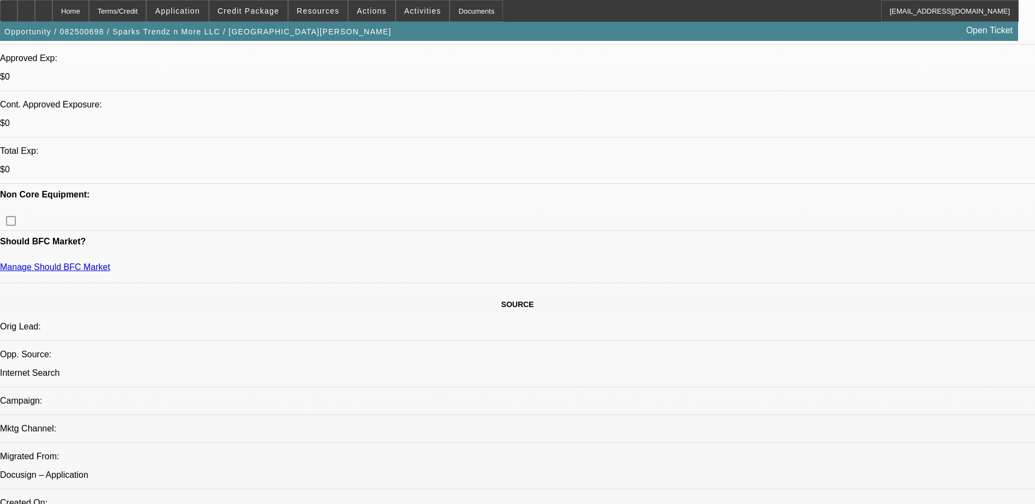
scroll to position [600, 0]
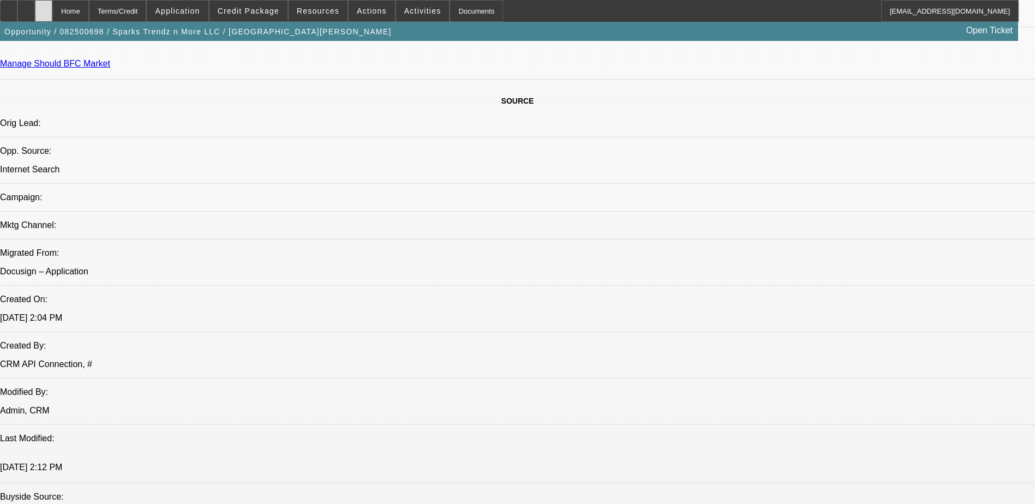
click at [44, 7] on icon at bounding box center [44, 7] width 0 height 0
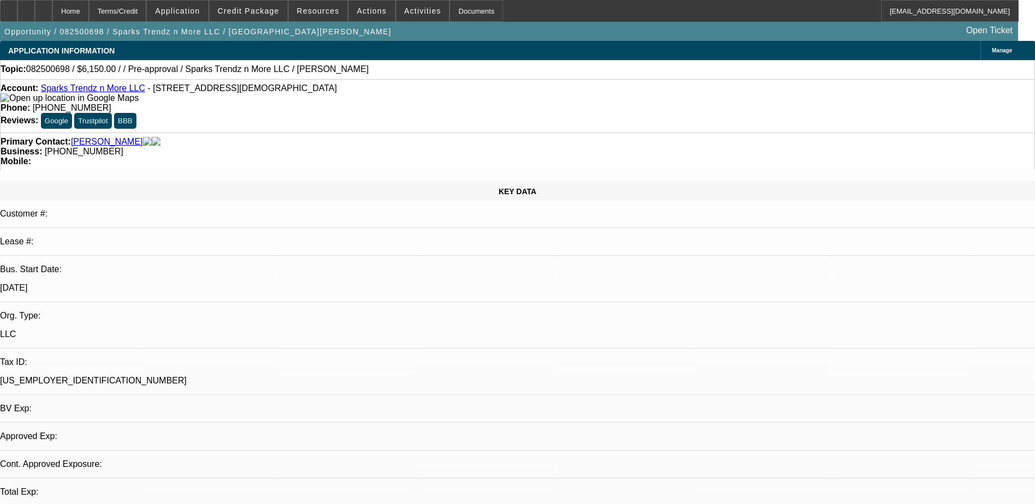
select select "0"
select select "2"
select select "0.1"
select select "4"
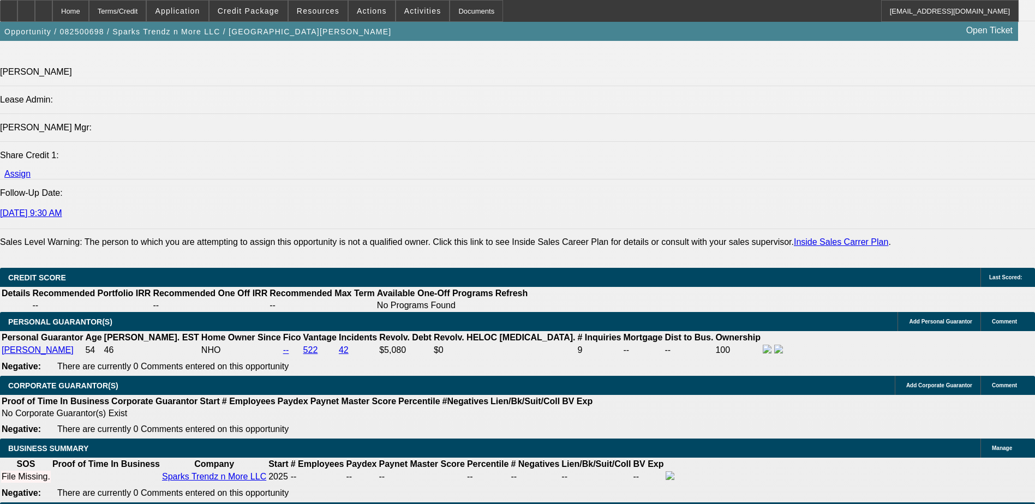
scroll to position [1309, 0]
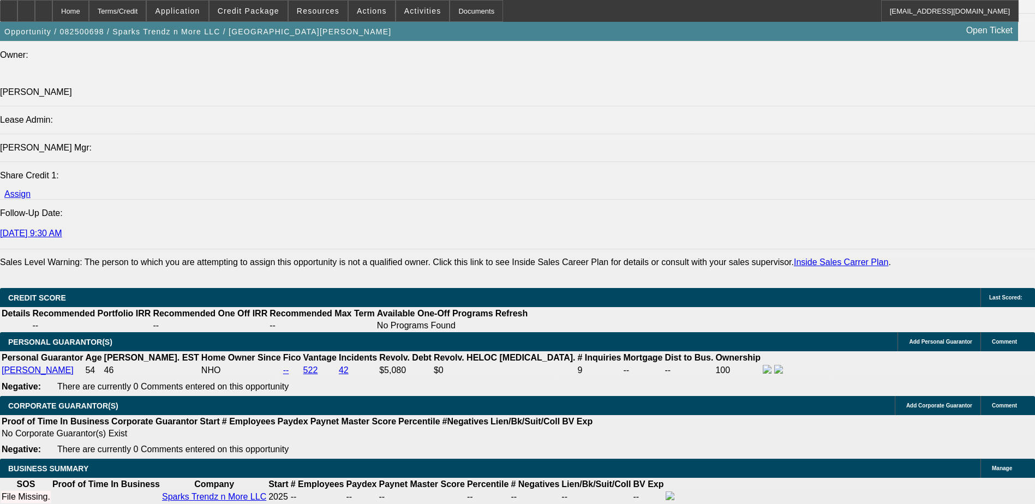
type input "$0.00"
type input "UNKNOWN"
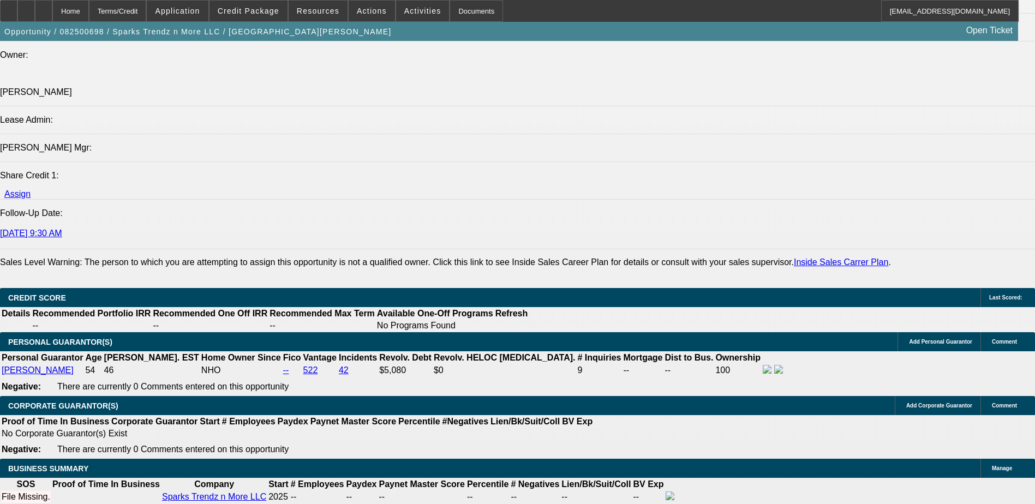
type input "5"
type input "0"
type input "36"
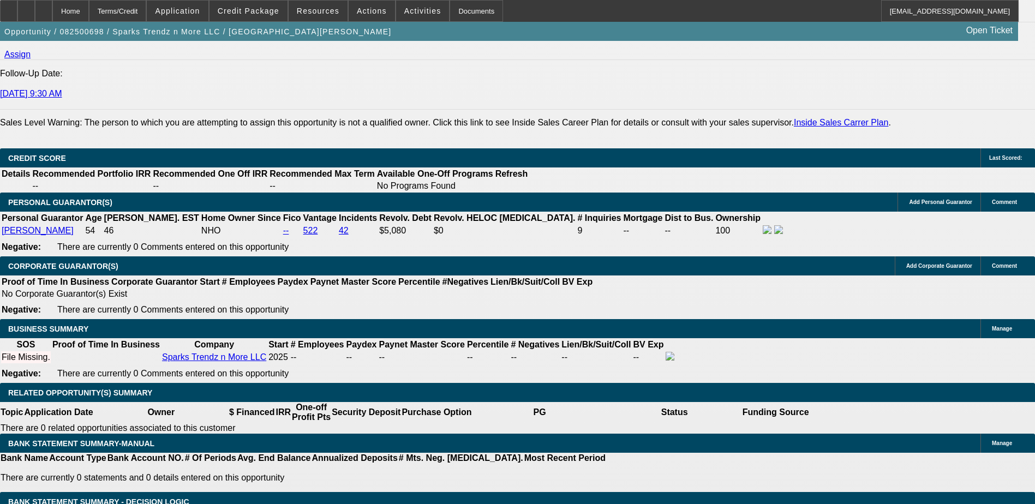
scroll to position [1363, 0]
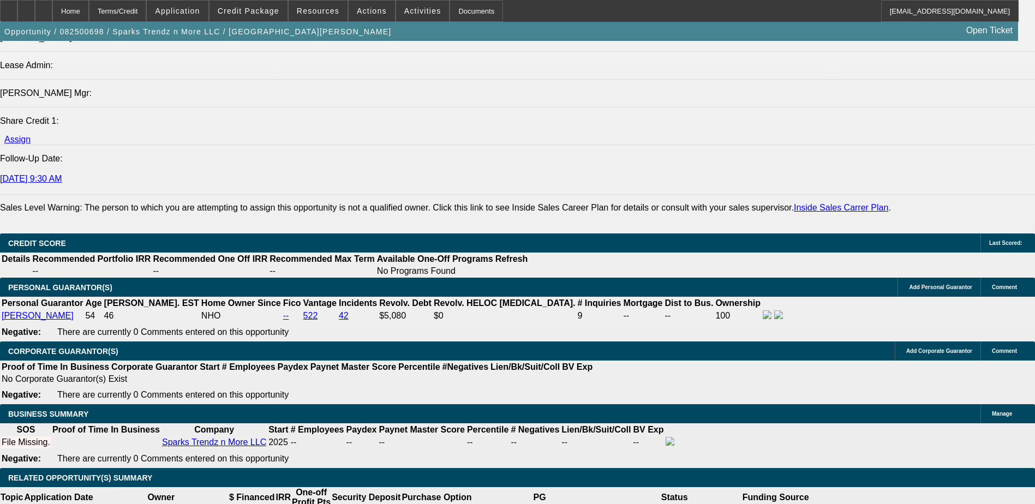
type input "4"
type input "$363.14"
type input "$181.57"
type input "45"
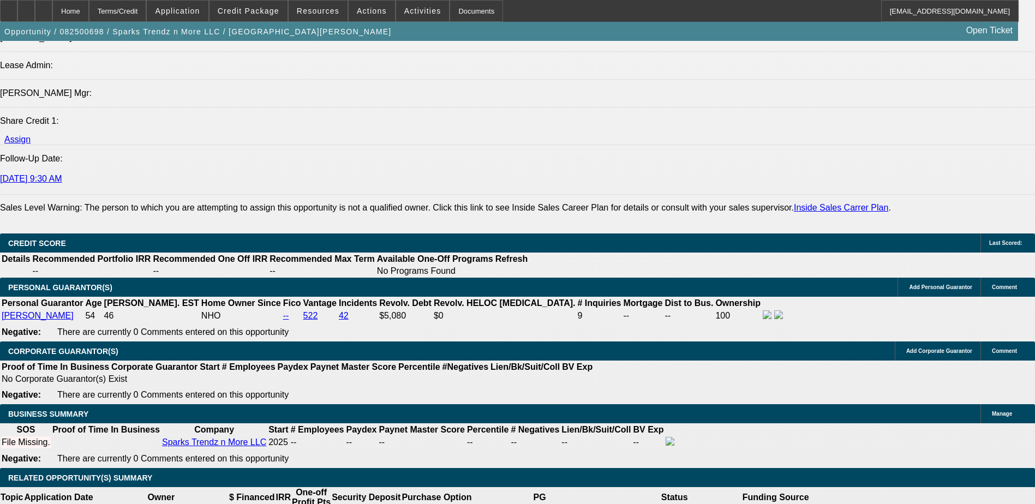
type input "$628.16"
type input "$314.08"
type input "45"
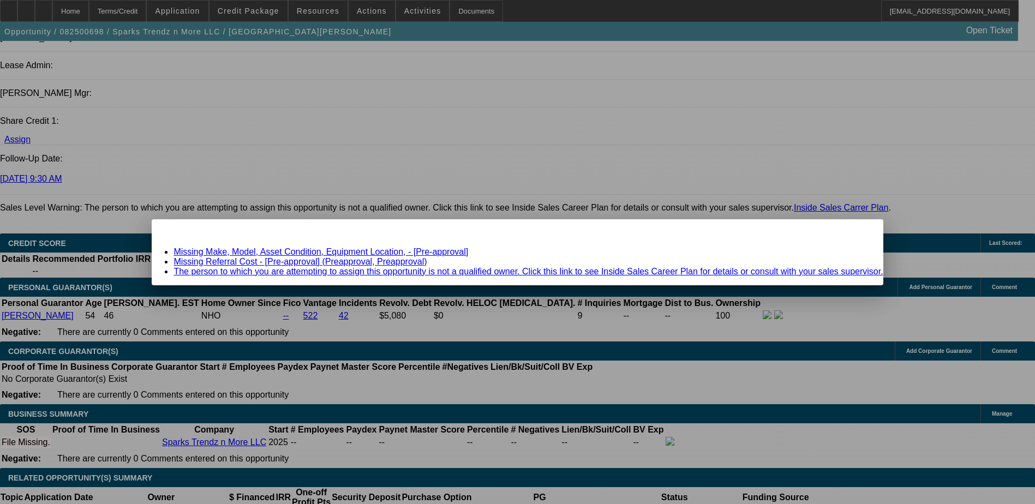
scroll to position [0, 0]
click at [861, 232] on span "Close" at bounding box center [868, 229] width 15 height 6
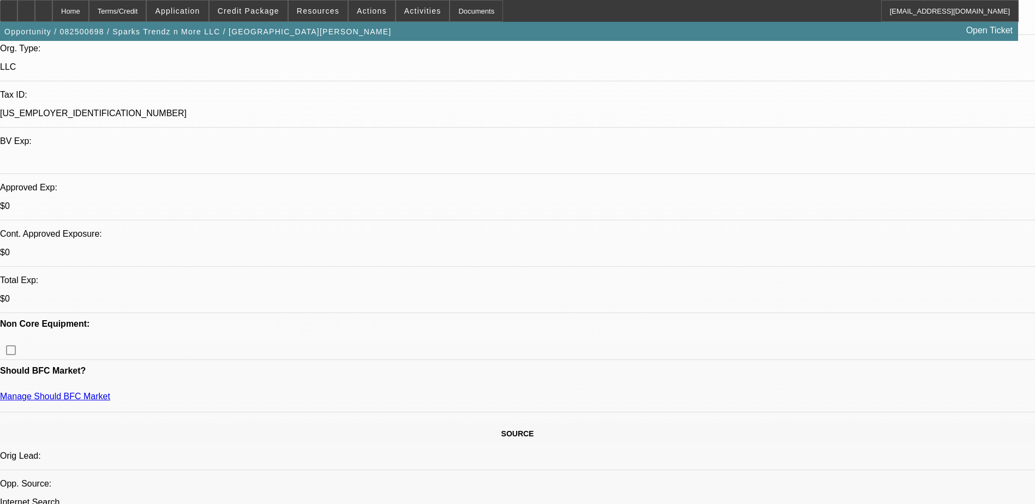
scroll to position [273, 0]
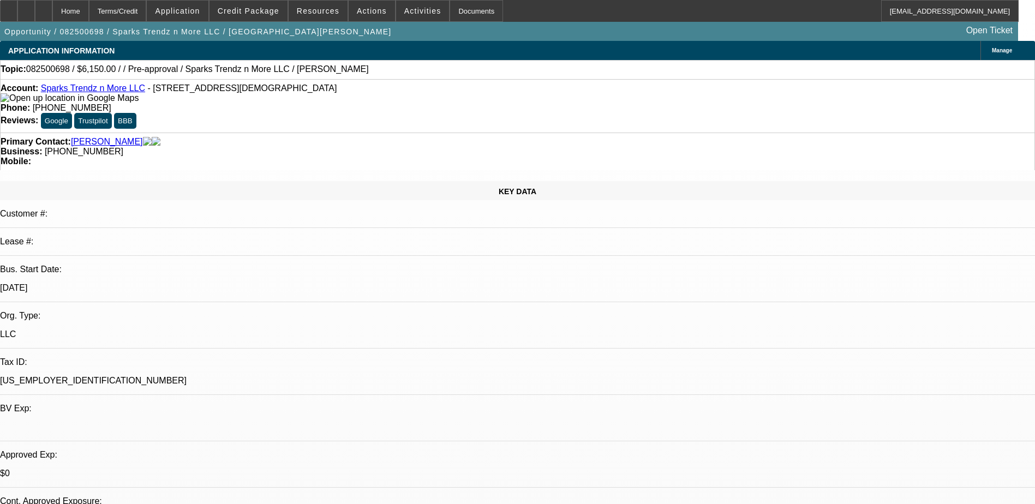
drag, startPoint x: 752, startPoint y: 216, endPoint x: 818, endPoint y: 212, distance: 66.1
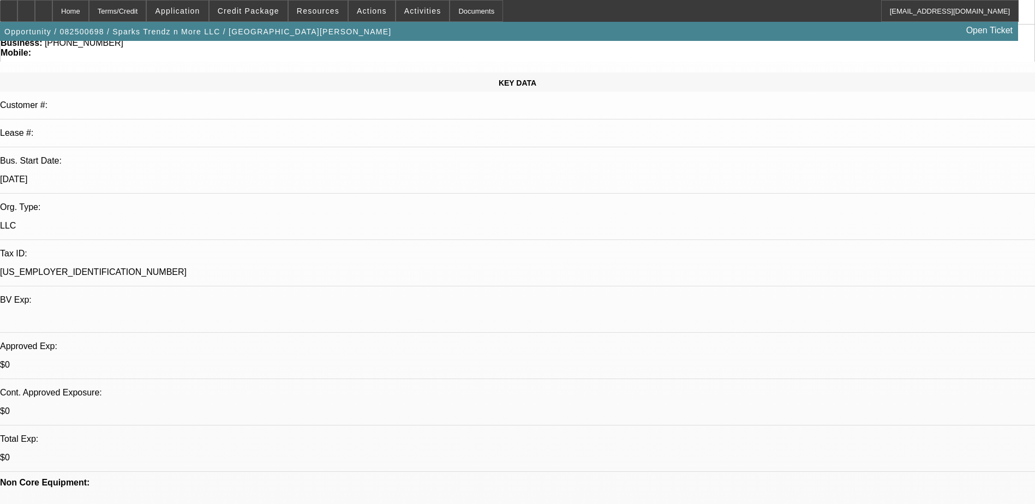
scroll to position [218, 0]
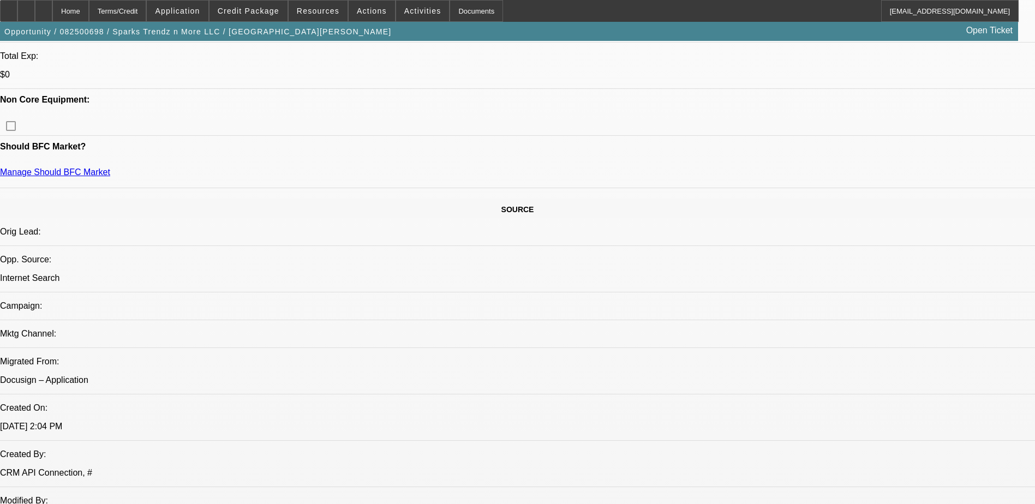
scroll to position [436, 0]
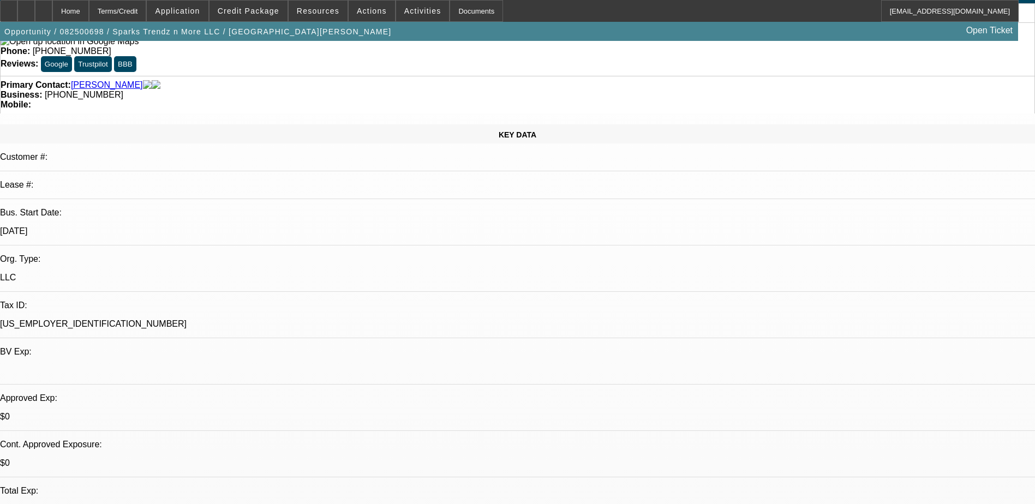
scroll to position [0, 0]
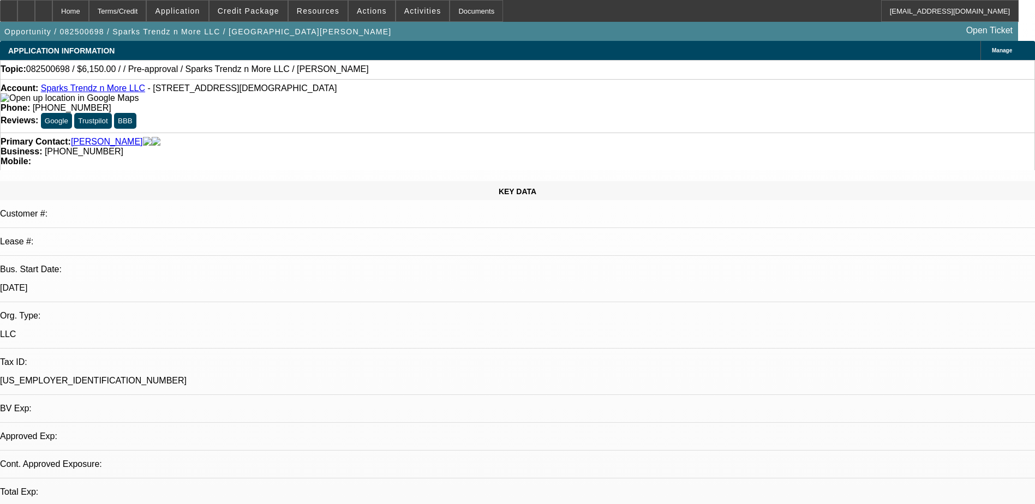
select select "0"
select select "2"
select select "0.1"
select select "1"
select select "2"
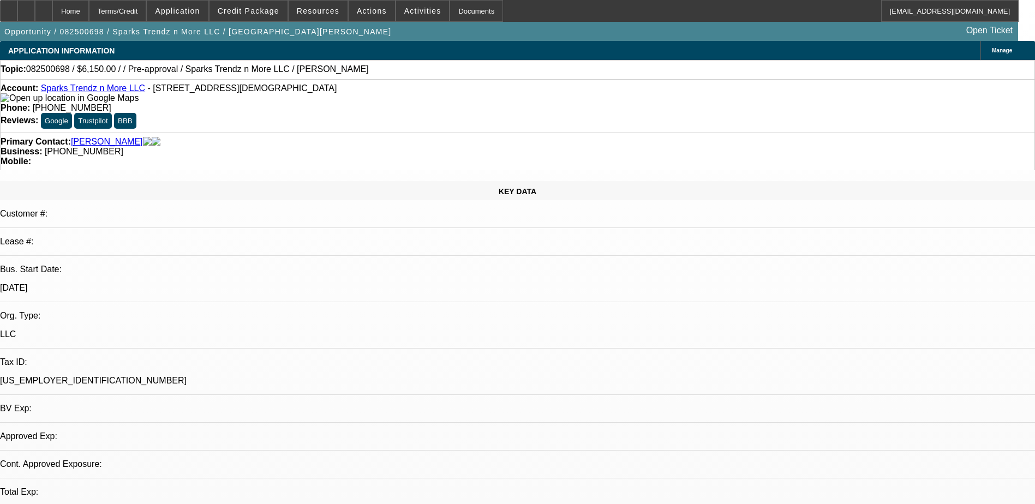
select select "4"
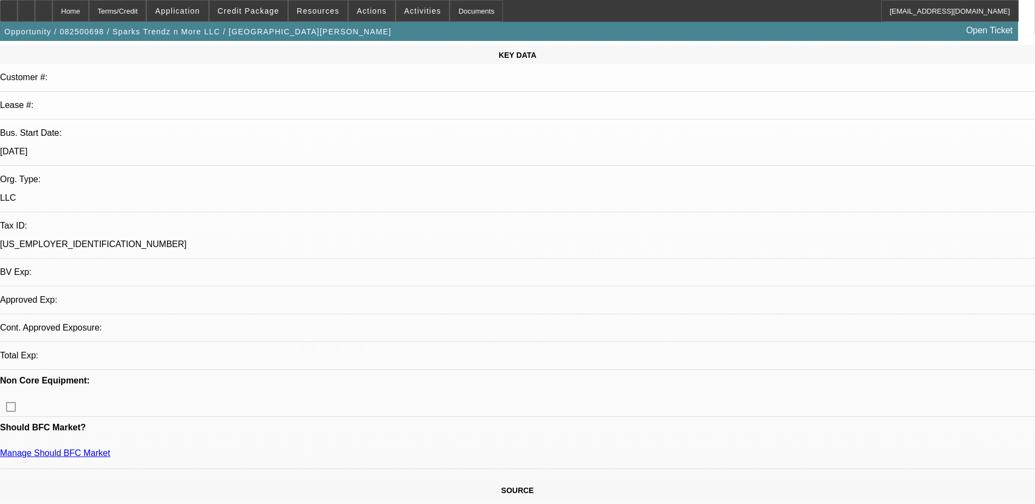
scroll to position [327, 0]
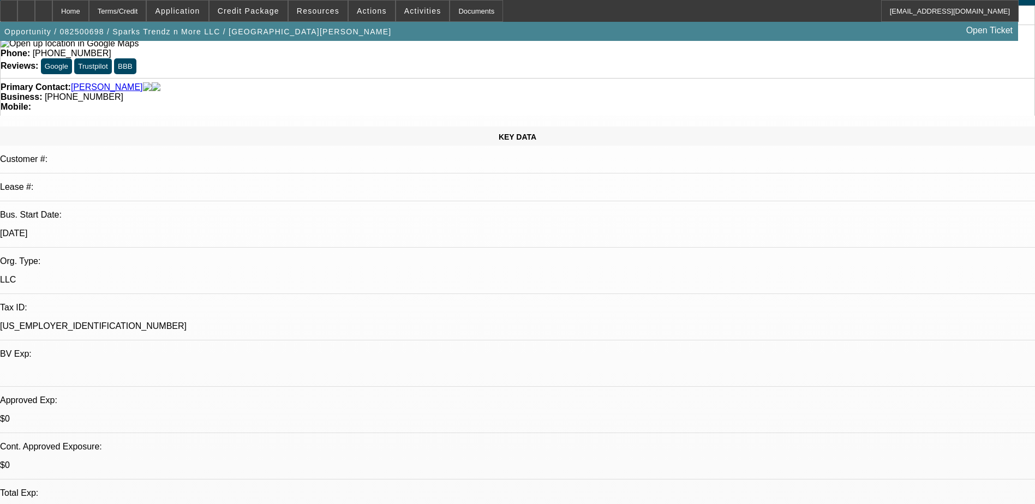
scroll to position [0, 0]
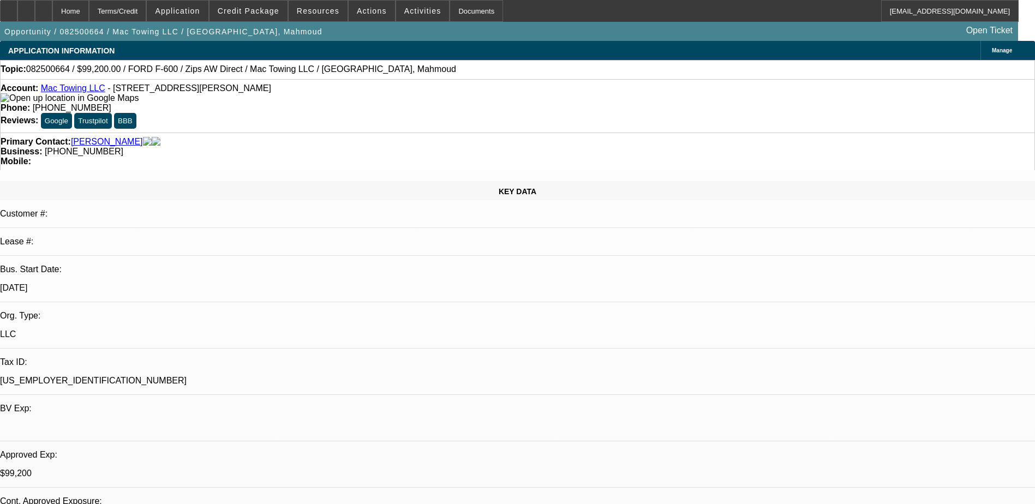
select select "0.2"
select select "2"
select select "0"
select select "2"
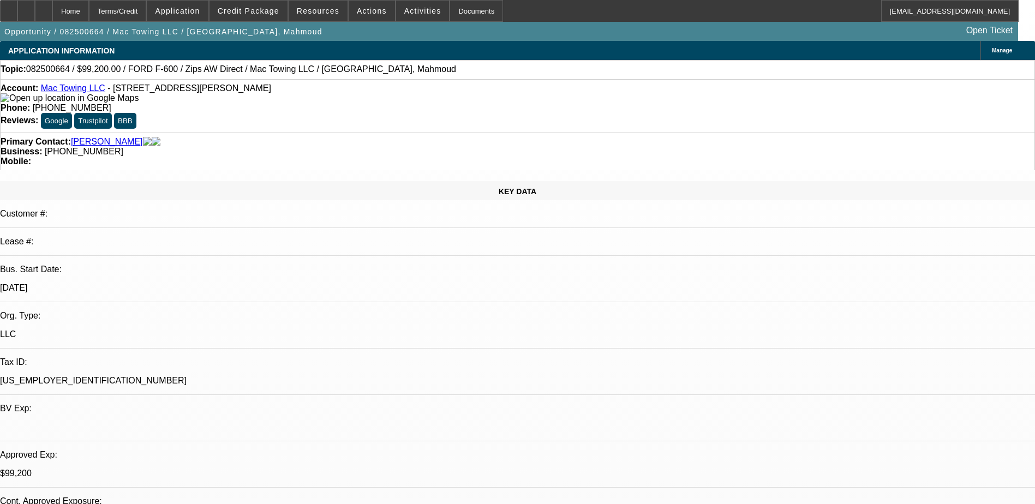
select select "0.1"
select select "0.2"
select select "2"
select select "0.1"
select select "0.2"
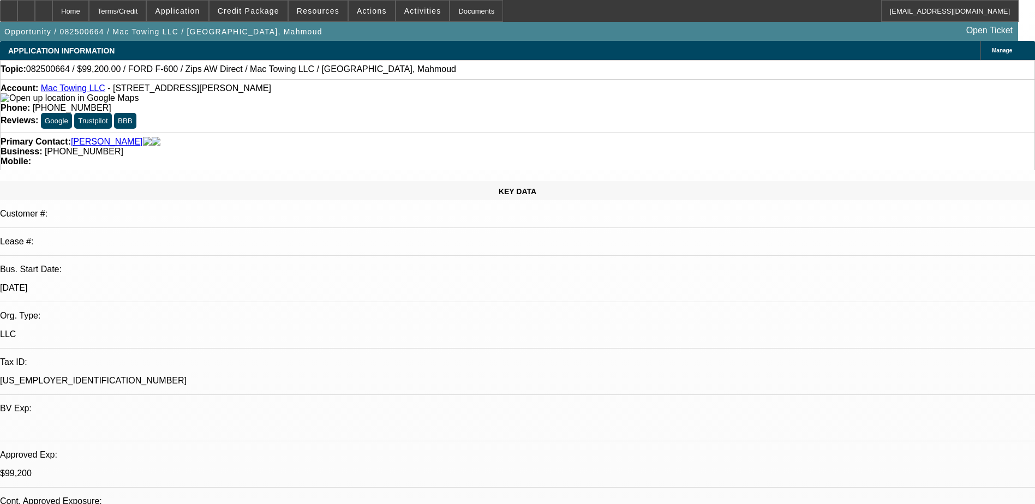
select select "2"
select select "0.1"
select select "1"
select select "2"
select select "6"
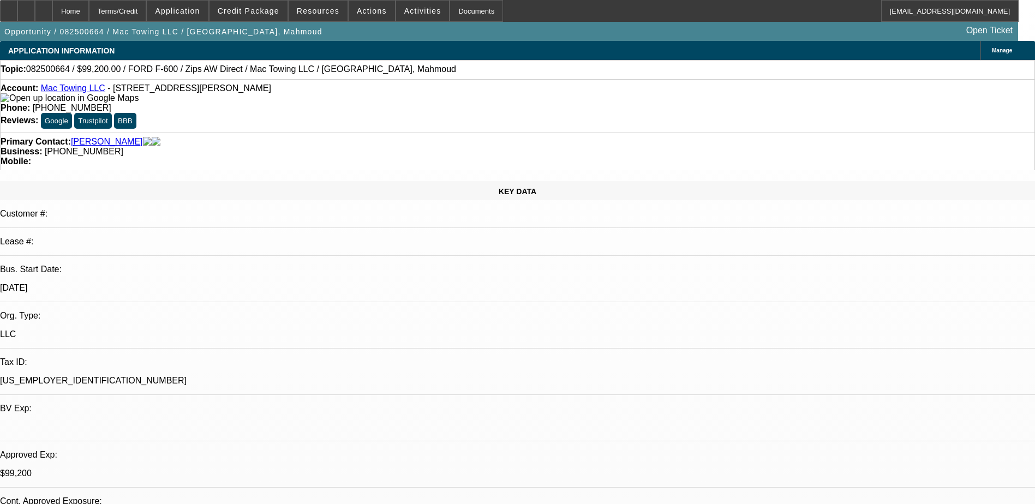
select select "1"
select select "2"
select select "4"
select select "1"
select select "2"
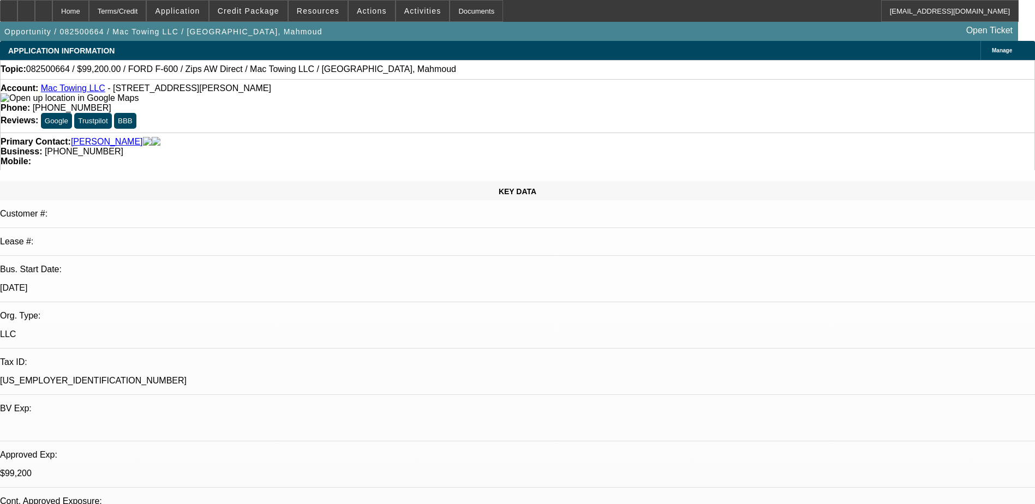
select select "4"
select select "1"
select select "2"
select select "4"
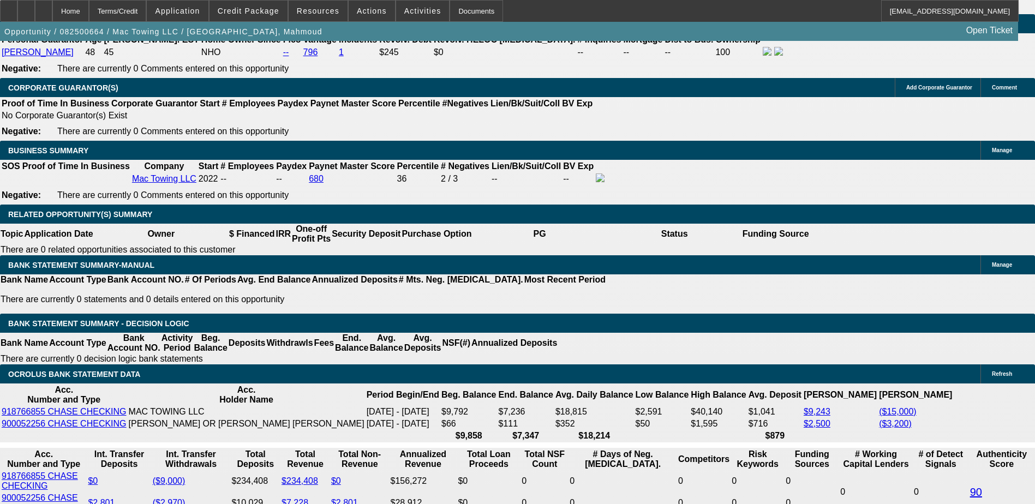
scroll to position [1691, 0]
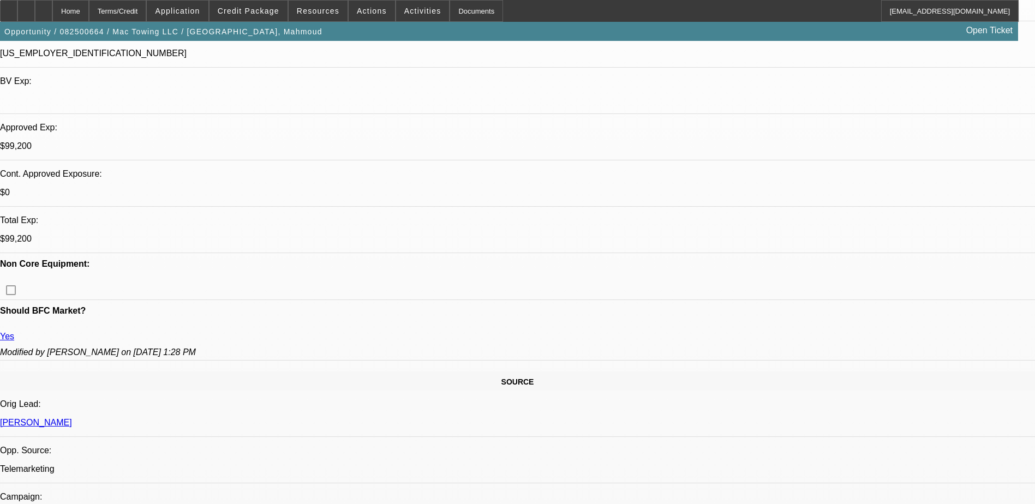
scroll to position [0, 0]
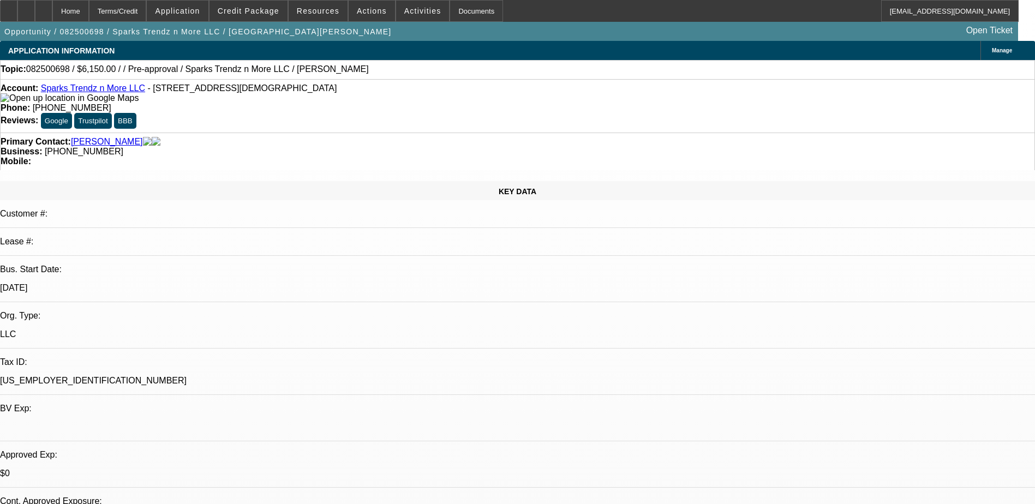
select select "0"
select select "2"
select select "0.1"
select select "4"
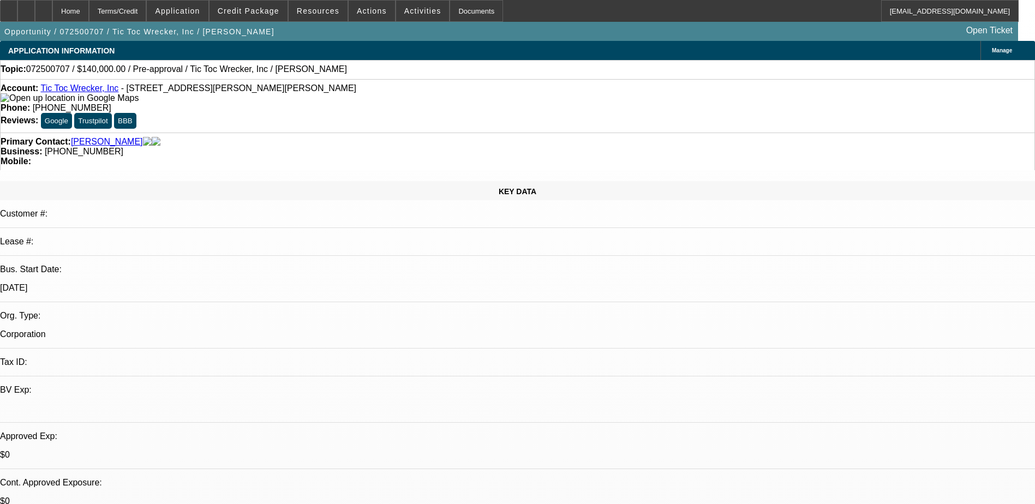
select select "0"
select select "0.1"
select select "0"
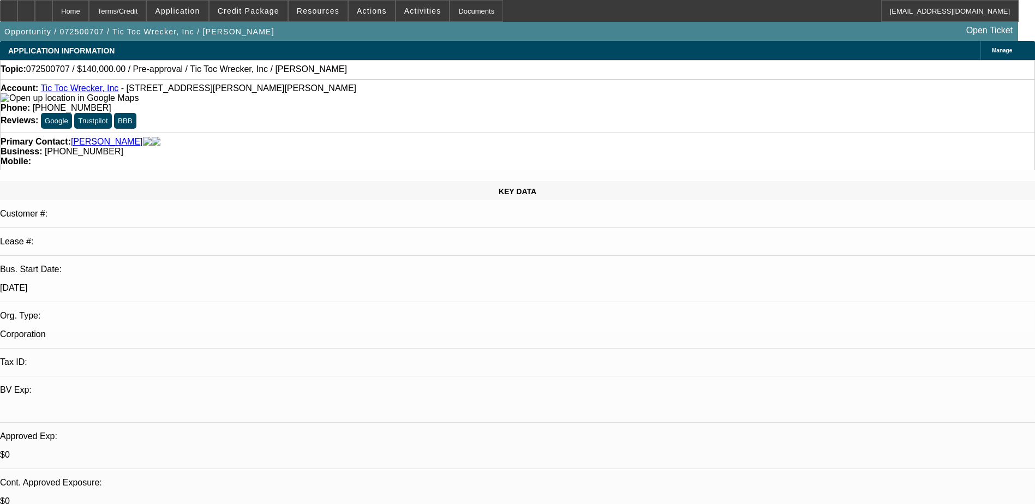
select select "0.1"
select select "0"
select select "2"
select select "0.1"
select select "1"
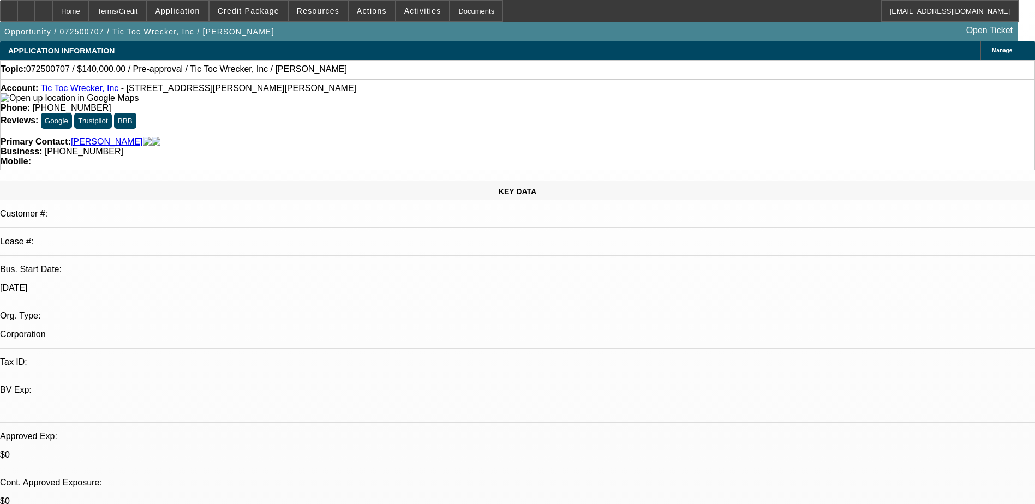
select select "1"
select select "4"
select select "1"
select select "4"
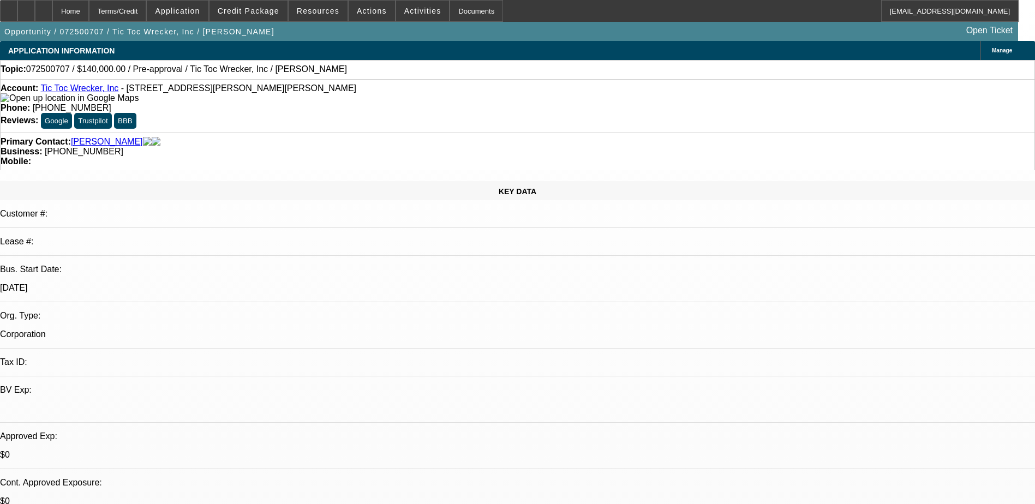
select select "1"
select select "2"
select select "4"
drag, startPoint x: 292, startPoint y: 87, endPoint x: 291, endPoint y: 76, distance: 11.0
click at [292, 87] on div "Account: Tic Toc Wrecker, Inc - [STREET_ADDRESS][PERSON_NAME][PERSON_NAME]" at bounding box center [517, 93] width 1033 height 20
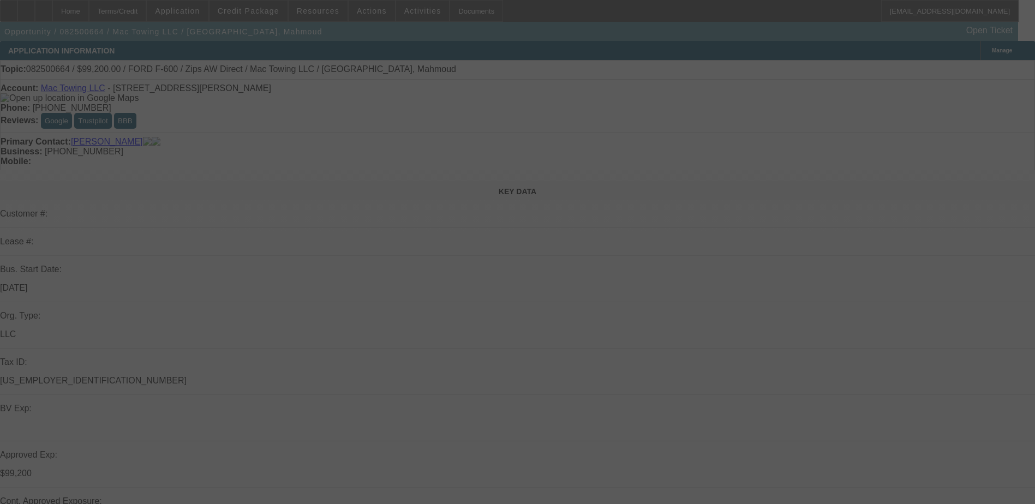
select select "0.2"
select select "2"
select select "0"
select select "0.2"
select select "2"
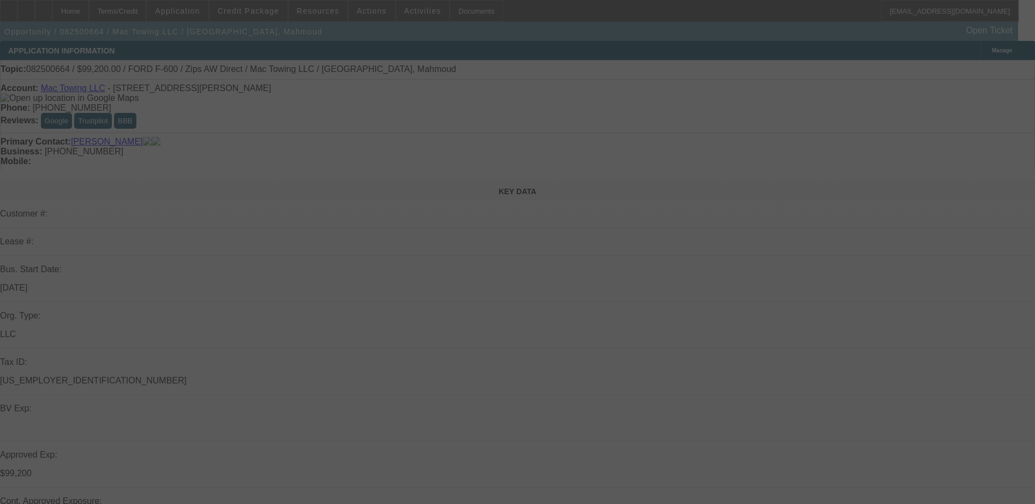
select select "0"
select select "0.2"
select select "2"
select select "0.1"
select select "0.2"
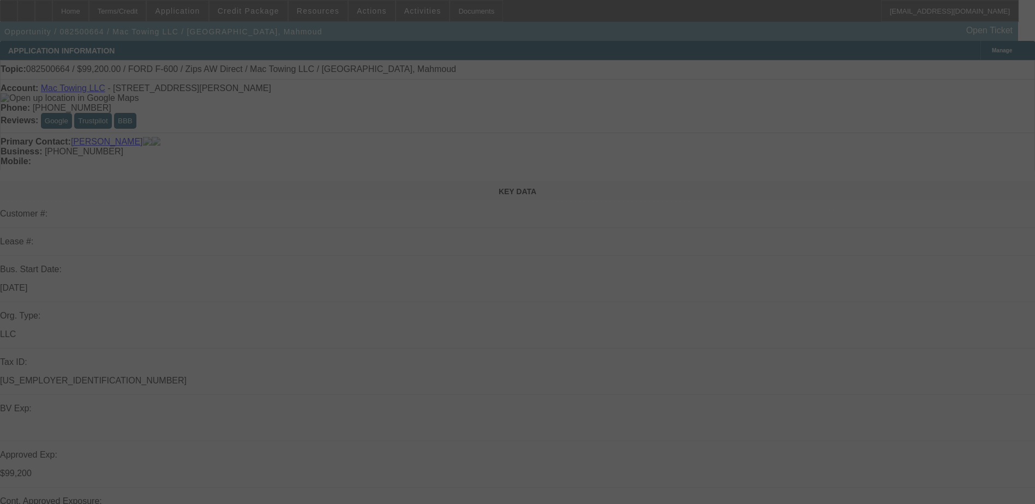
select select "2"
select select "0.1"
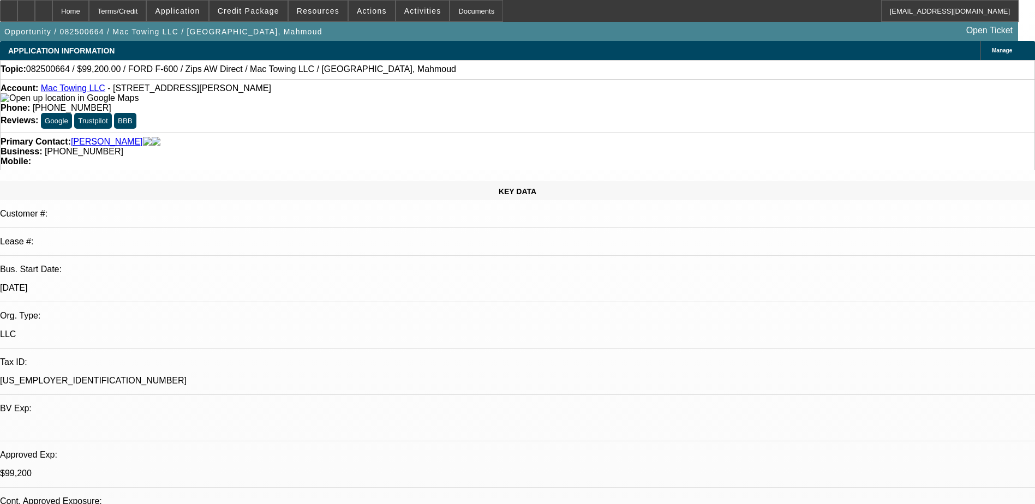
select select "1"
select select "2"
select select "6"
select select "1"
select select "2"
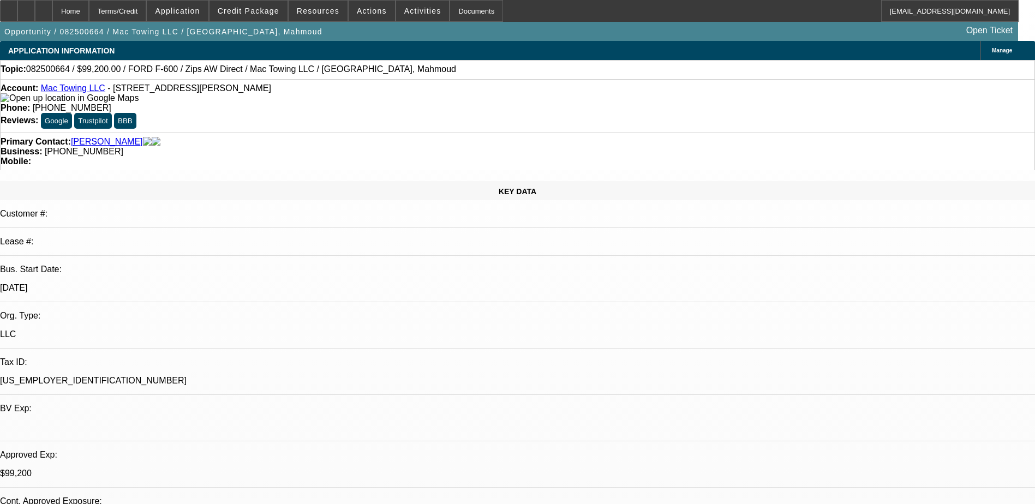
select select "6"
select select "1"
select select "2"
select select "4"
select select "1"
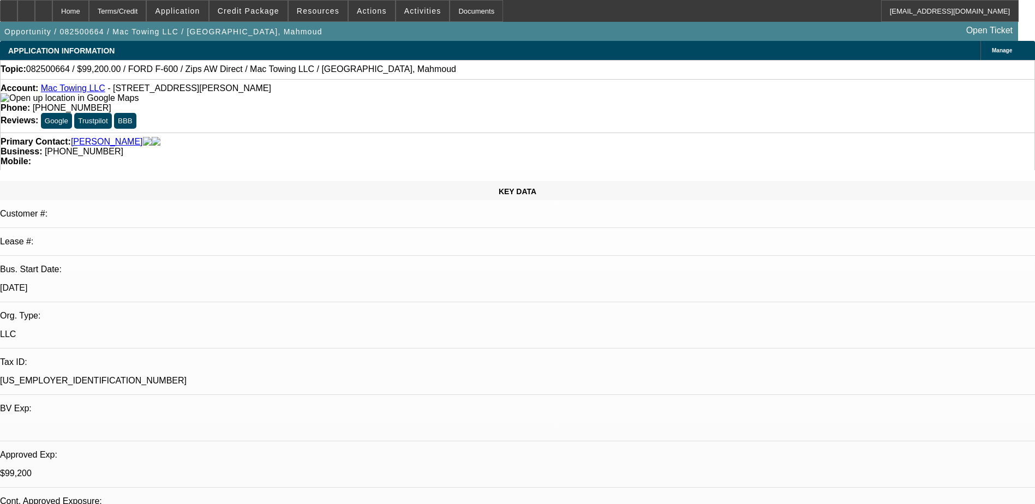
select select "2"
select select "4"
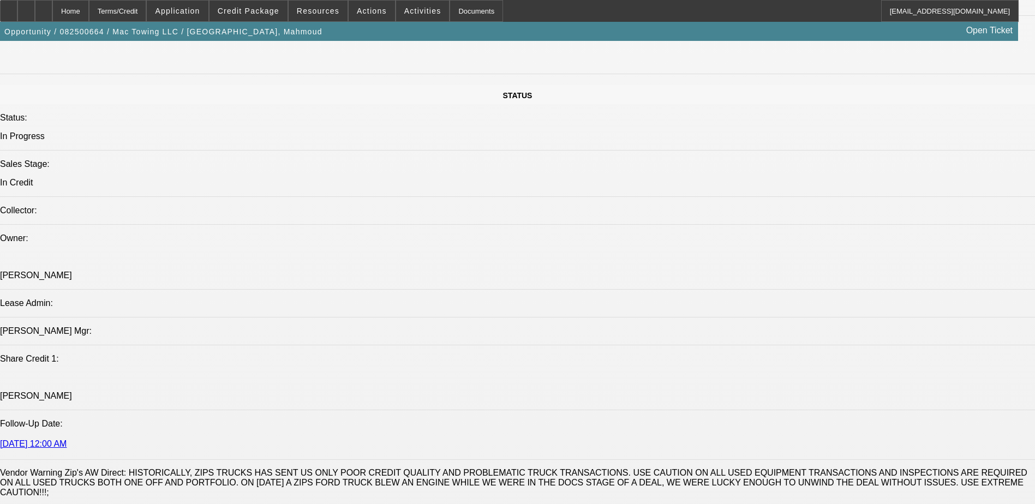
scroll to position [1363, 0]
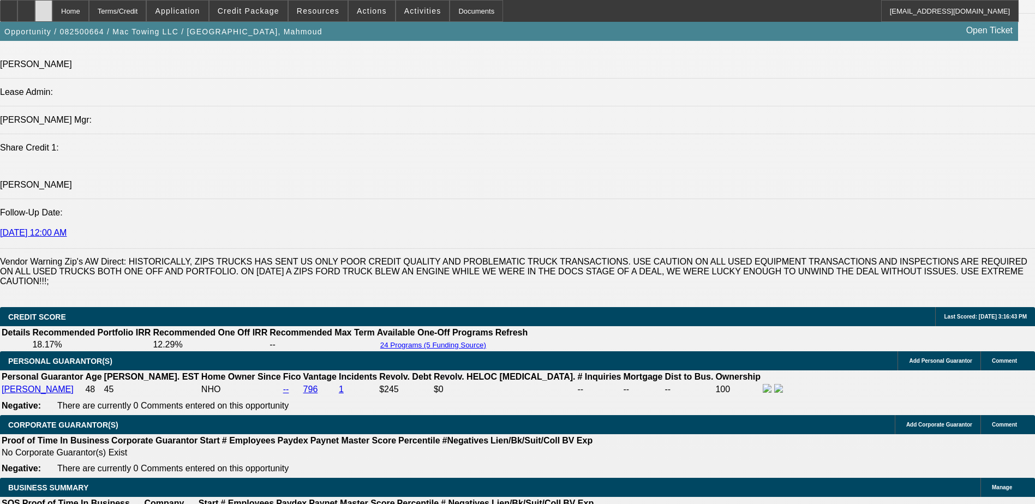
click at [52, 9] on div at bounding box center [43, 11] width 17 height 22
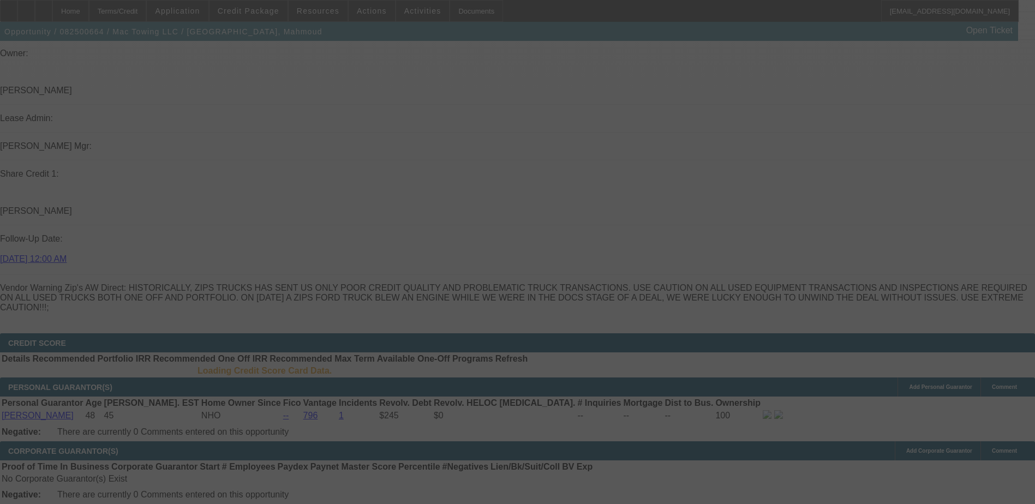
scroll to position [1333, 0]
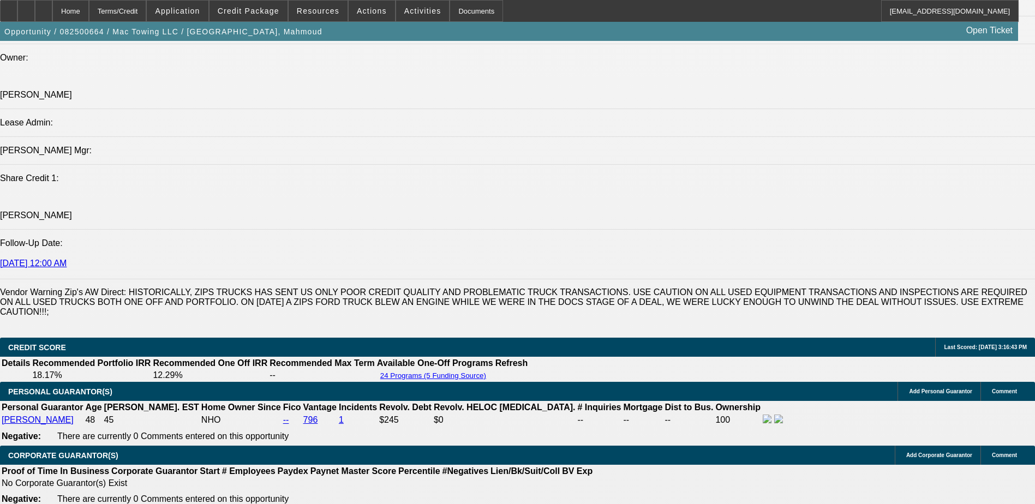
select select "0.2"
select select "2"
select select "0"
select select "0.2"
select select "2"
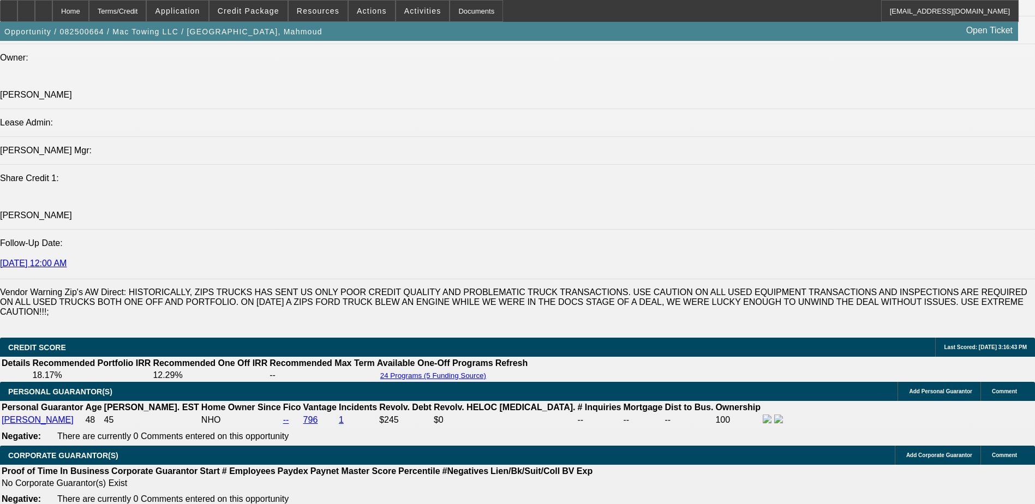
select select "0"
select select "0.2"
select select "2"
select select "0.1"
select select "0.2"
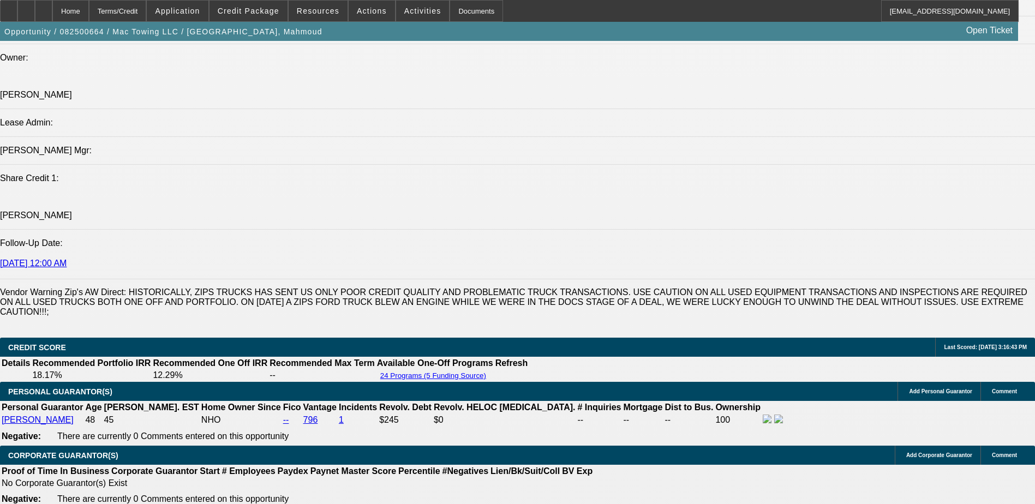
select select "2"
select select "0.1"
select select "1"
select select "2"
select select "6"
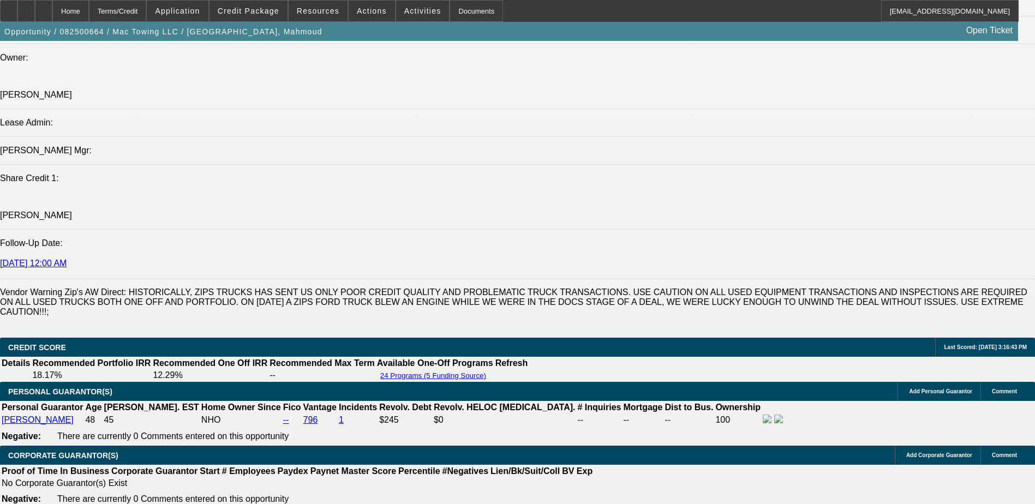
select select "1"
select select "2"
select select "6"
select select "1"
select select "2"
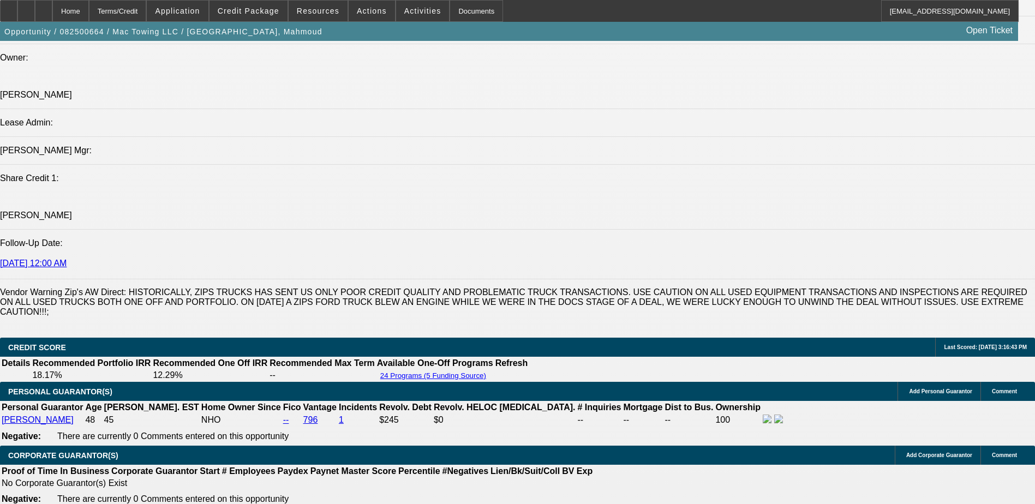
select select "4"
select select "1"
select select "2"
select select "4"
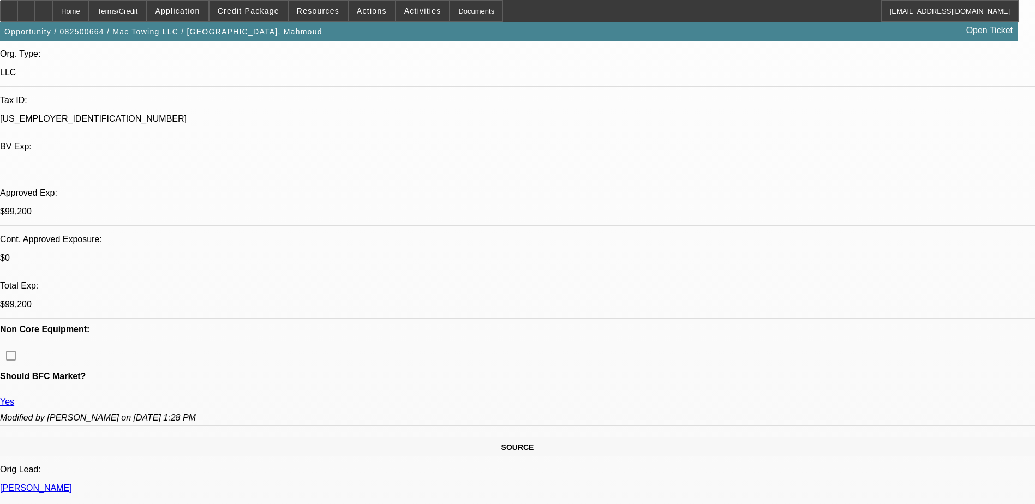
scroll to position [188, 0]
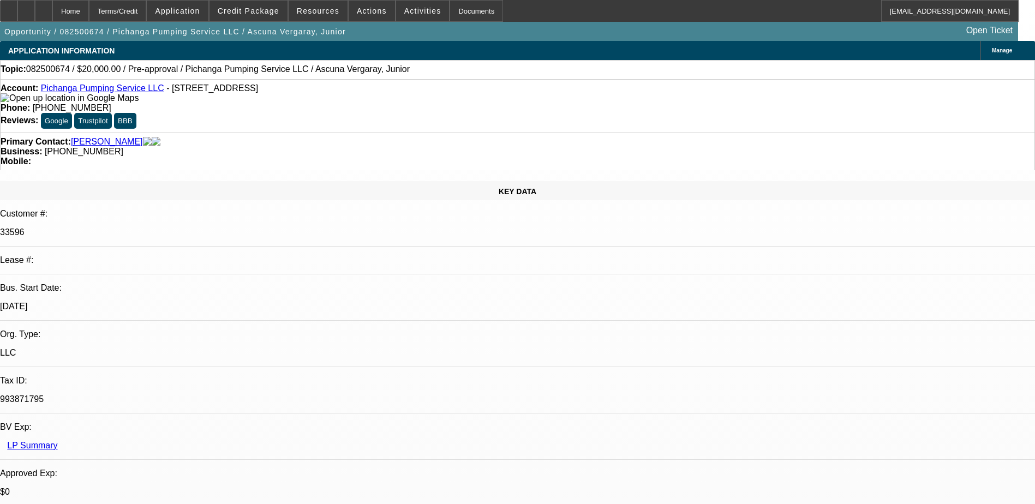
select select "0"
select select "2"
select select "0.1"
select select "1"
select select "2"
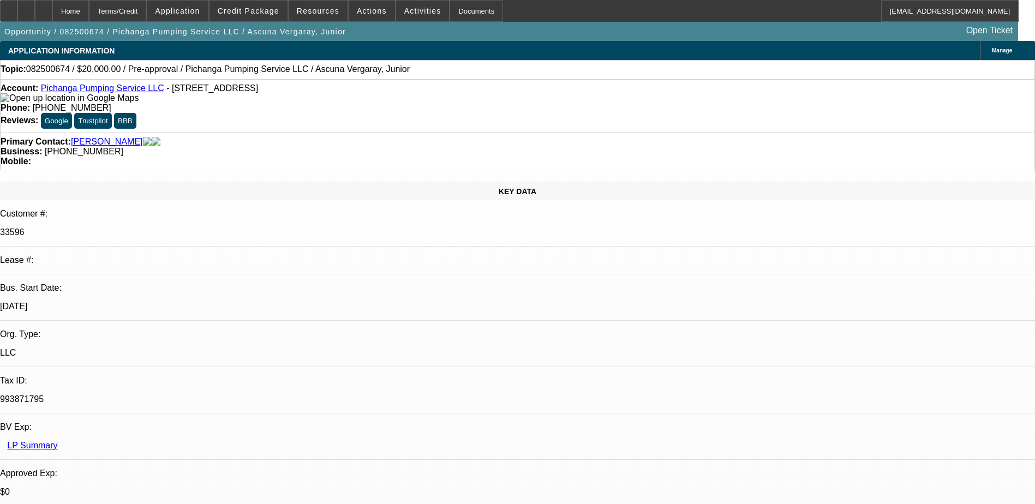
select select "4"
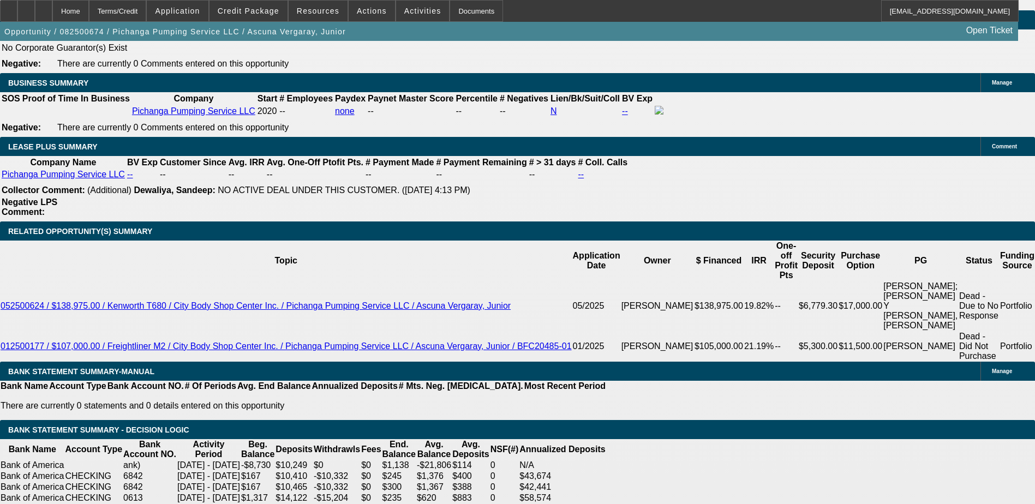
scroll to position [1745, 0]
